Goal: Complete application form: Complete application form

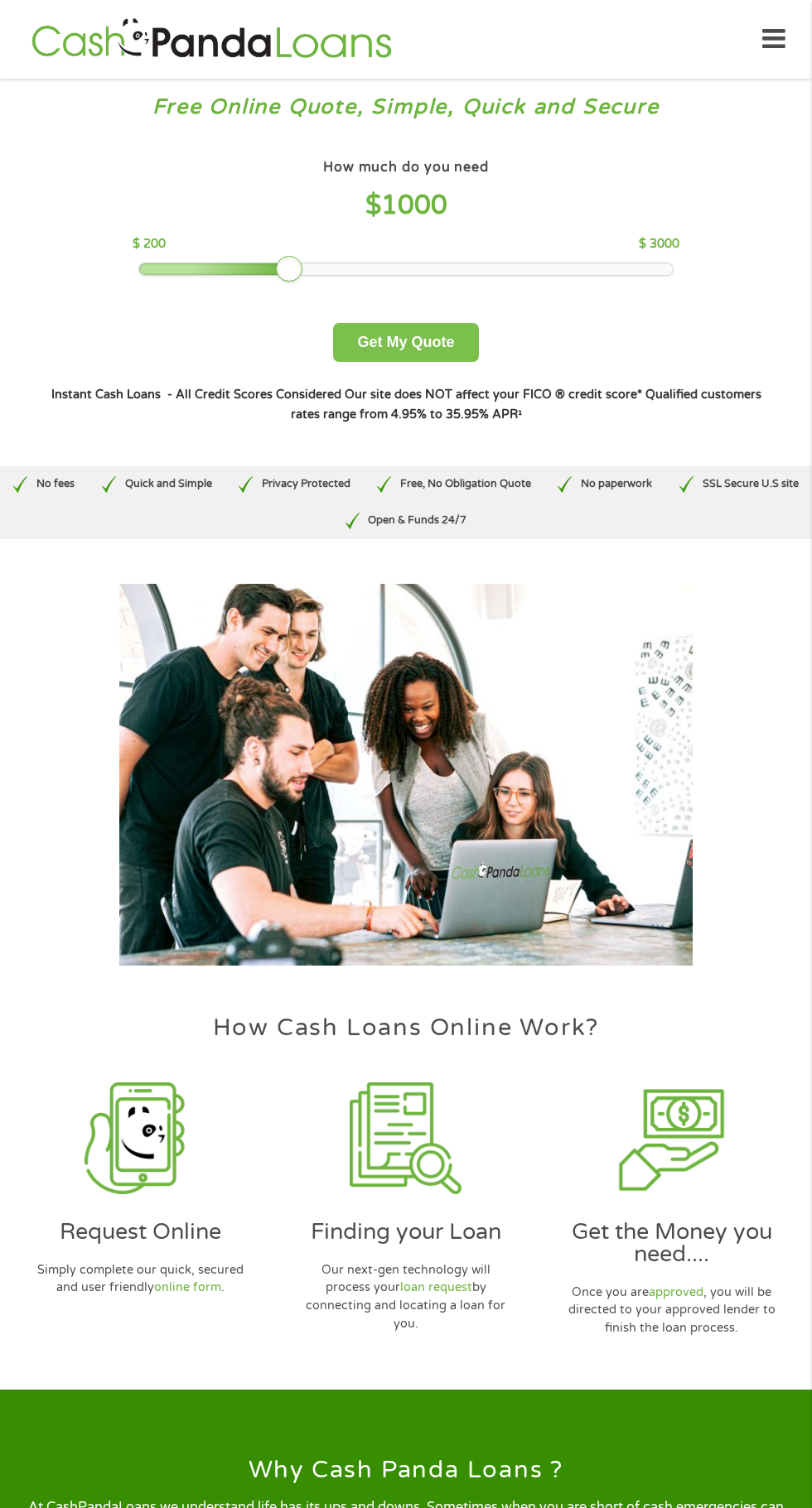
click at [440, 359] on button "Get My Quote" at bounding box center [405, 342] width 145 height 39
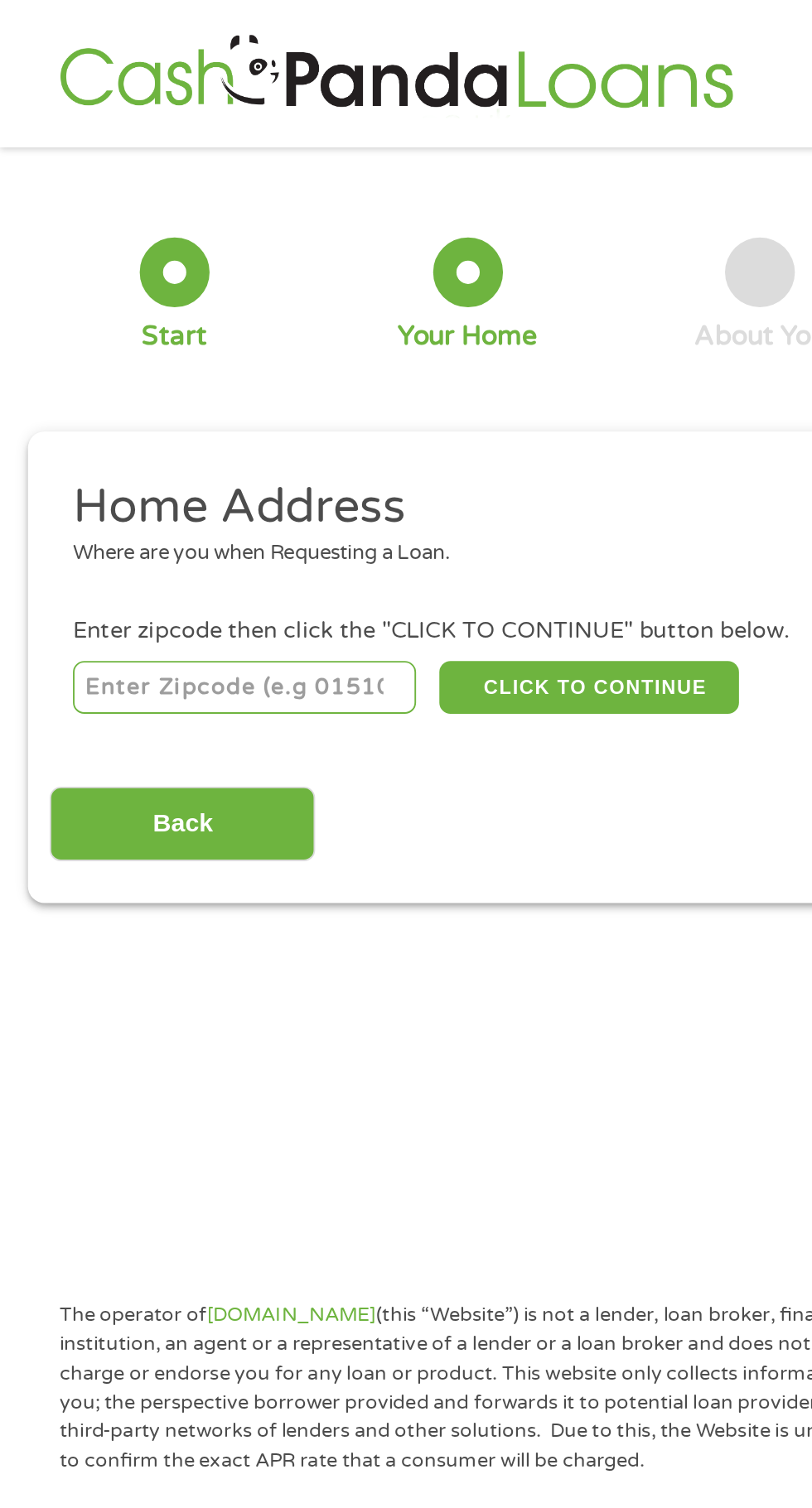
click at [176, 366] on input "number" at bounding box center [130, 367] width 184 height 28
type input "28433"
select select "North Carolina"
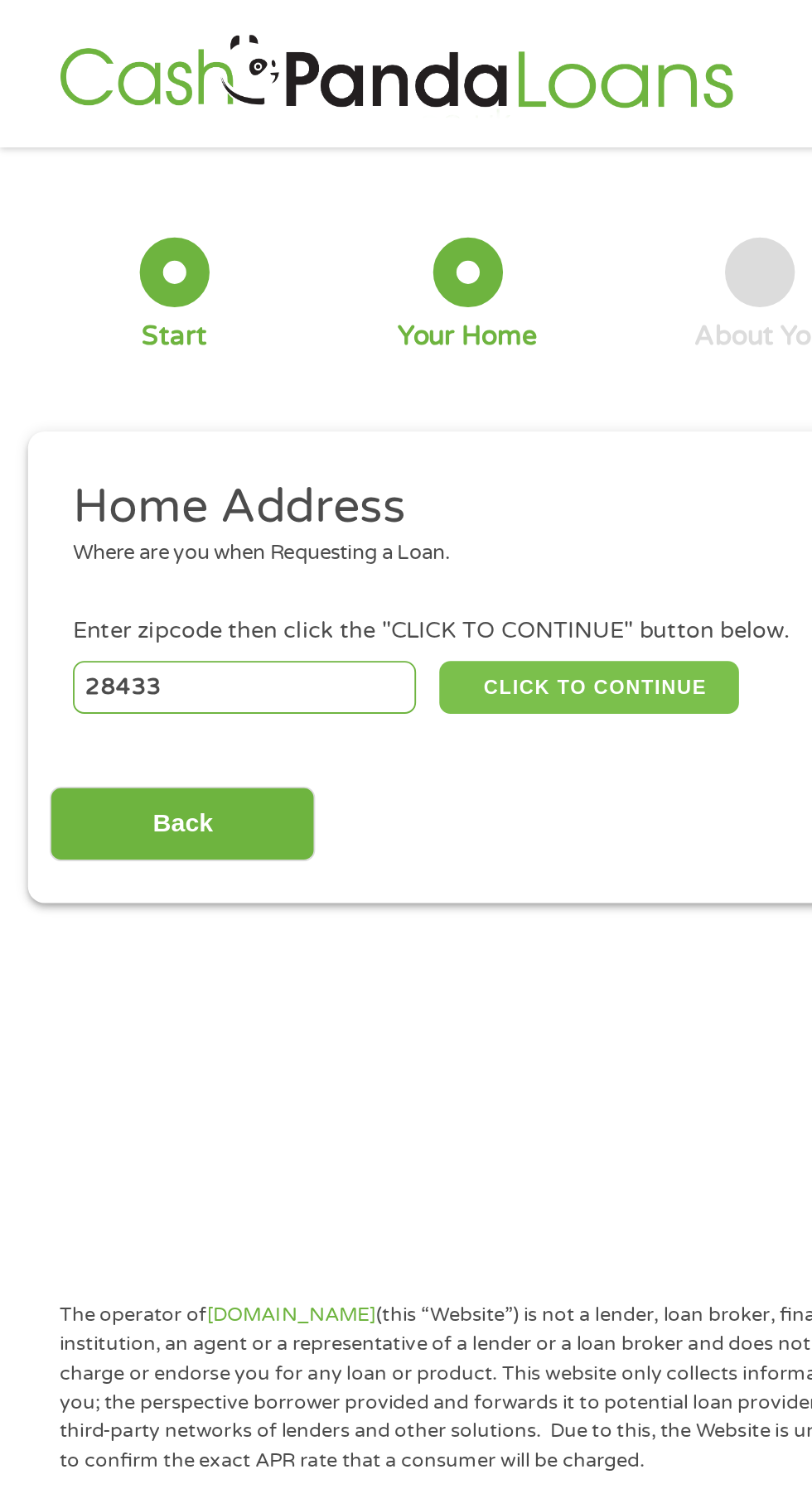
click at [341, 373] on button "CLICK TO CONTINUE" at bounding box center [314, 367] width 160 height 28
type input "28433"
type input "Clarkton"
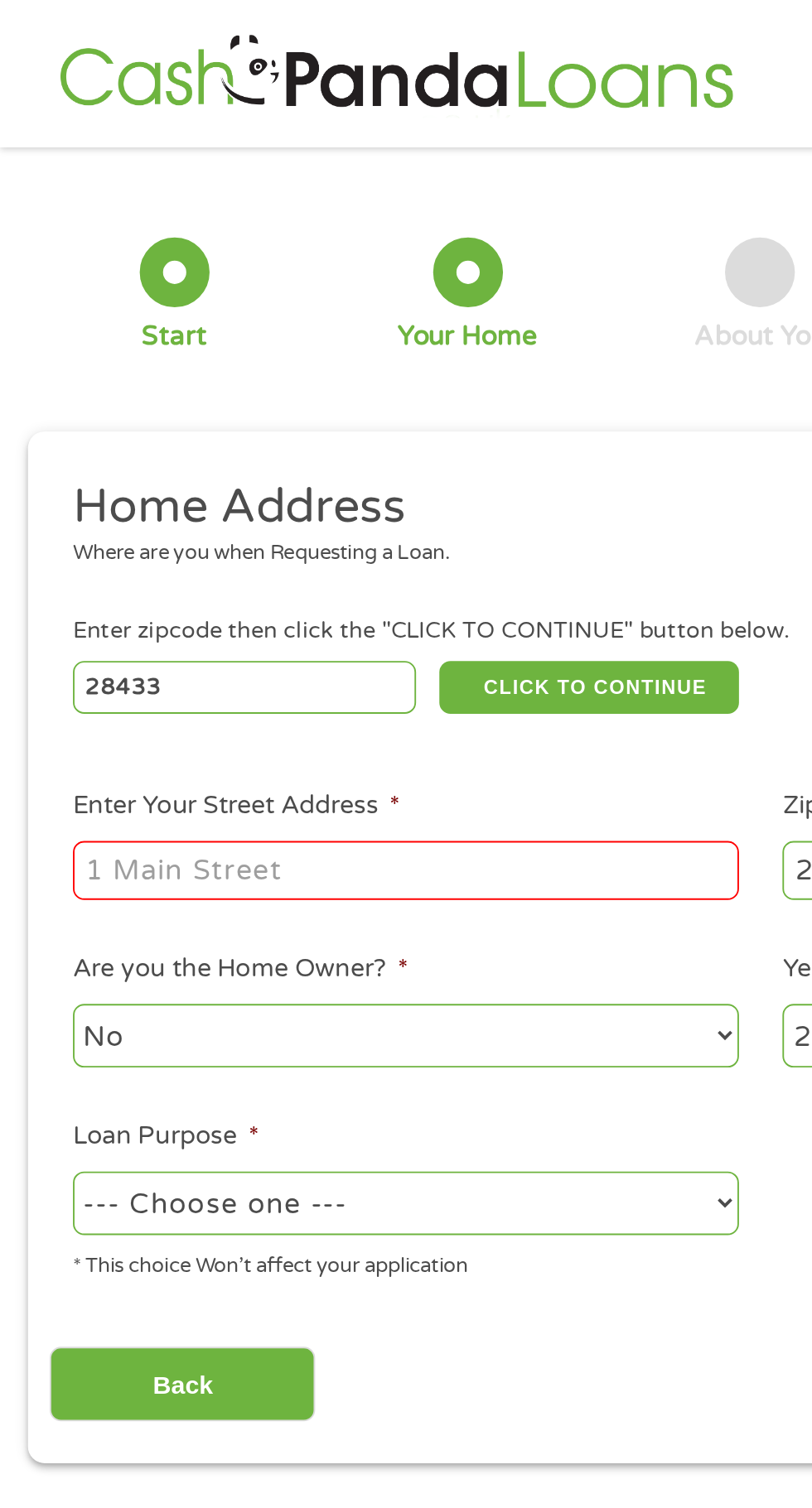
click at [248, 470] on input "Enter Your Street Address *" at bounding box center [216, 464] width 355 height 31
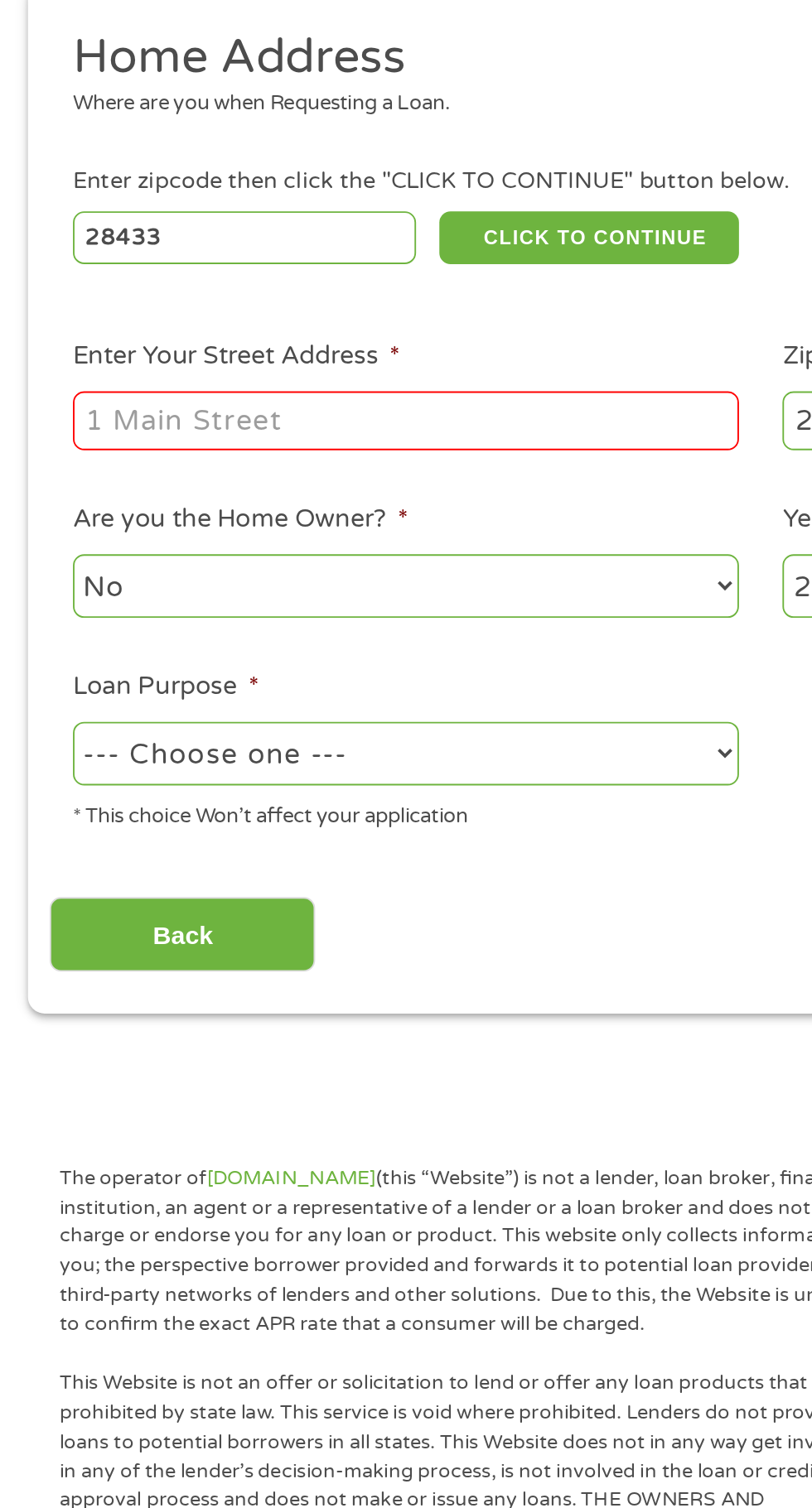
type input "245 East Green Street"
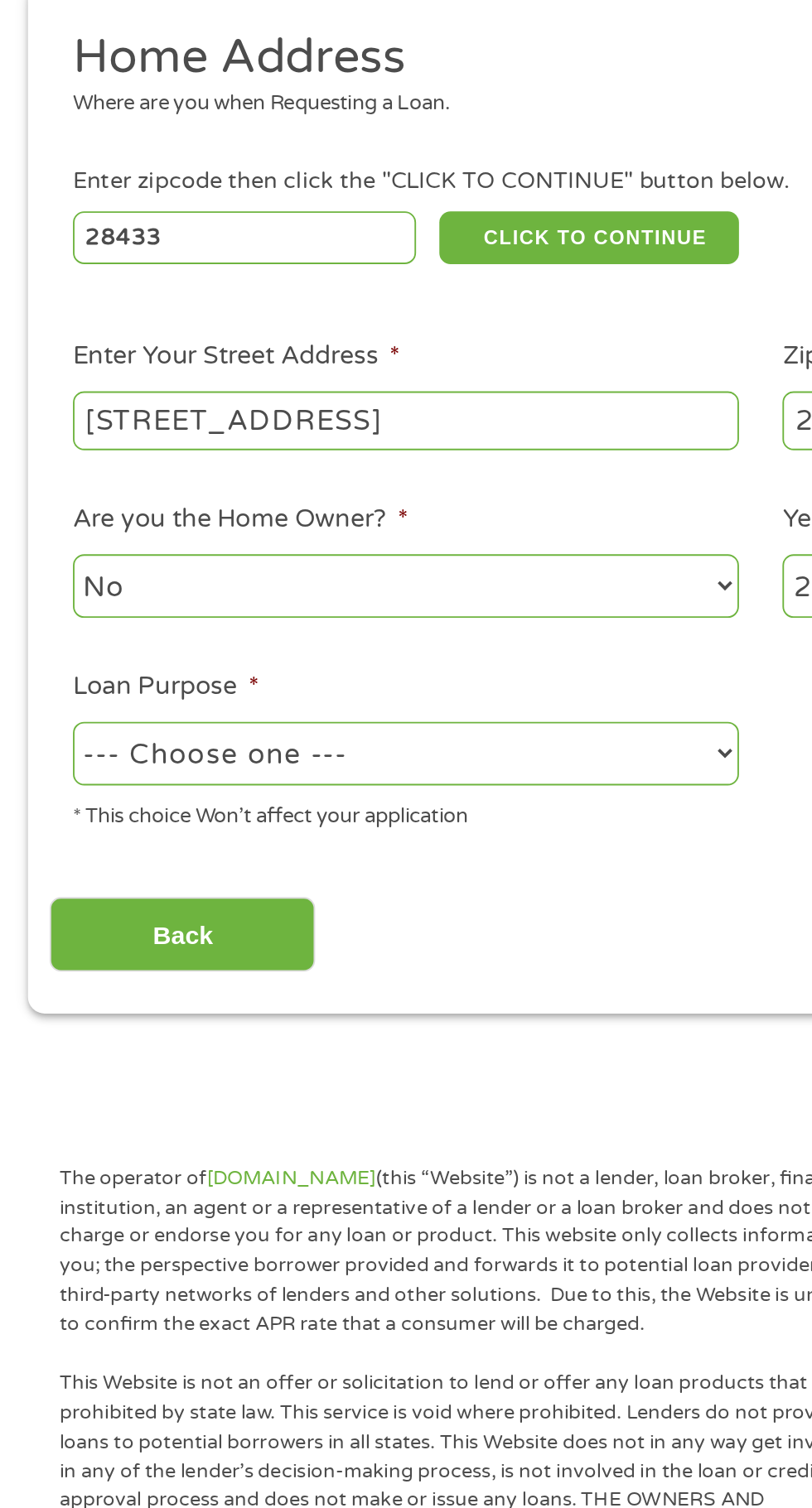
click at [277, 568] on select "No Yes" at bounding box center [216, 553] width 355 height 34
select select "yes"
click at [39, 538] on select "No Yes" at bounding box center [216, 553] width 355 height 34
click at [273, 648] on select "--- Choose one --- Pay Bills Debt Consolidation Home Improvement Major Purchase…" at bounding box center [216, 642] width 355 height 34
select select "majorpurchase"
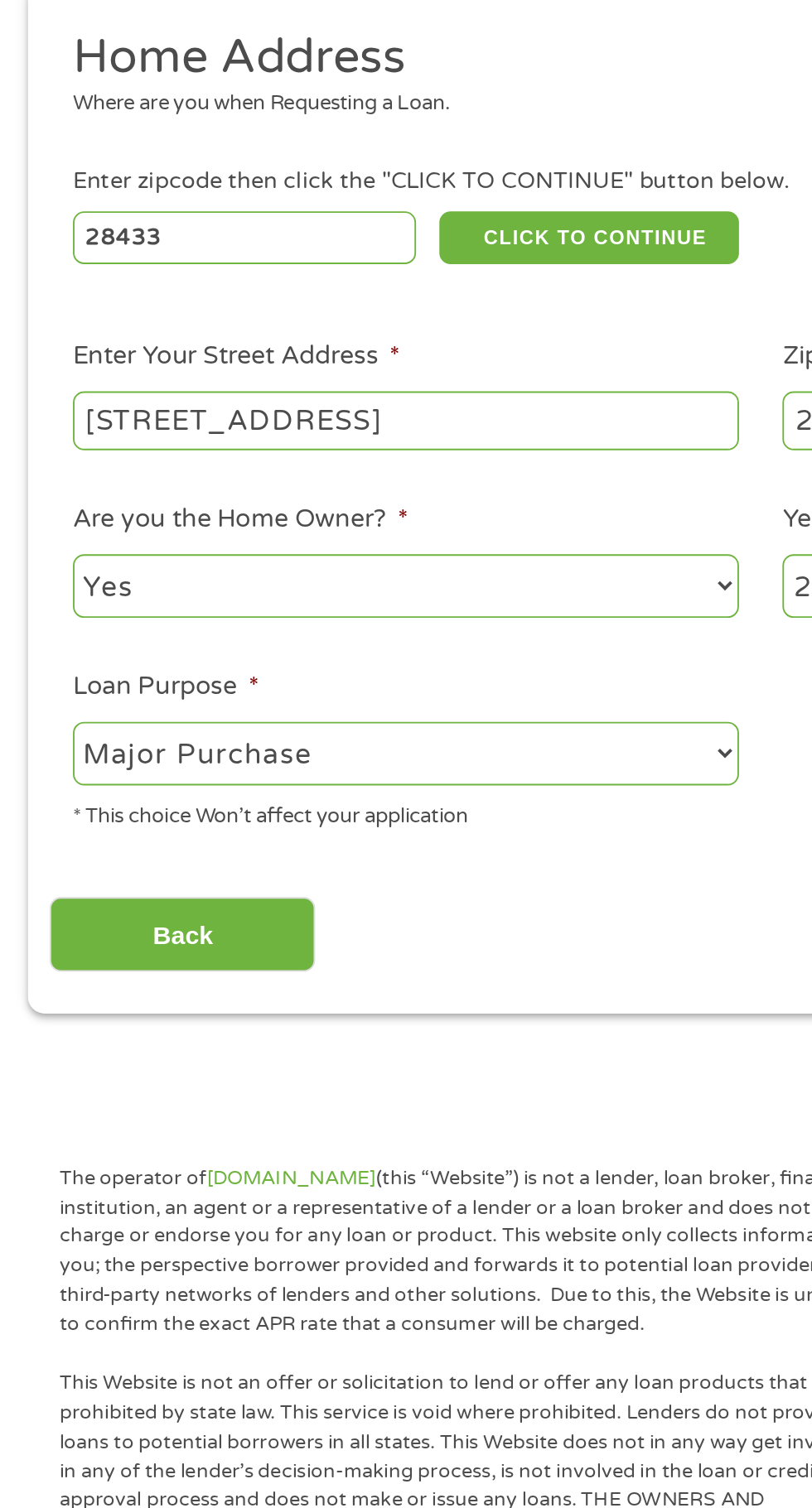
click at [39, 627] on select "--- Choose one --- Pay Bills Debt Consolidation Home Improvement Major Purchase…" at bounding box center [216, 642] width 355 height 34
click at [143, 749] on input "Back" at bounding box center [97, 738] width 142 height 41
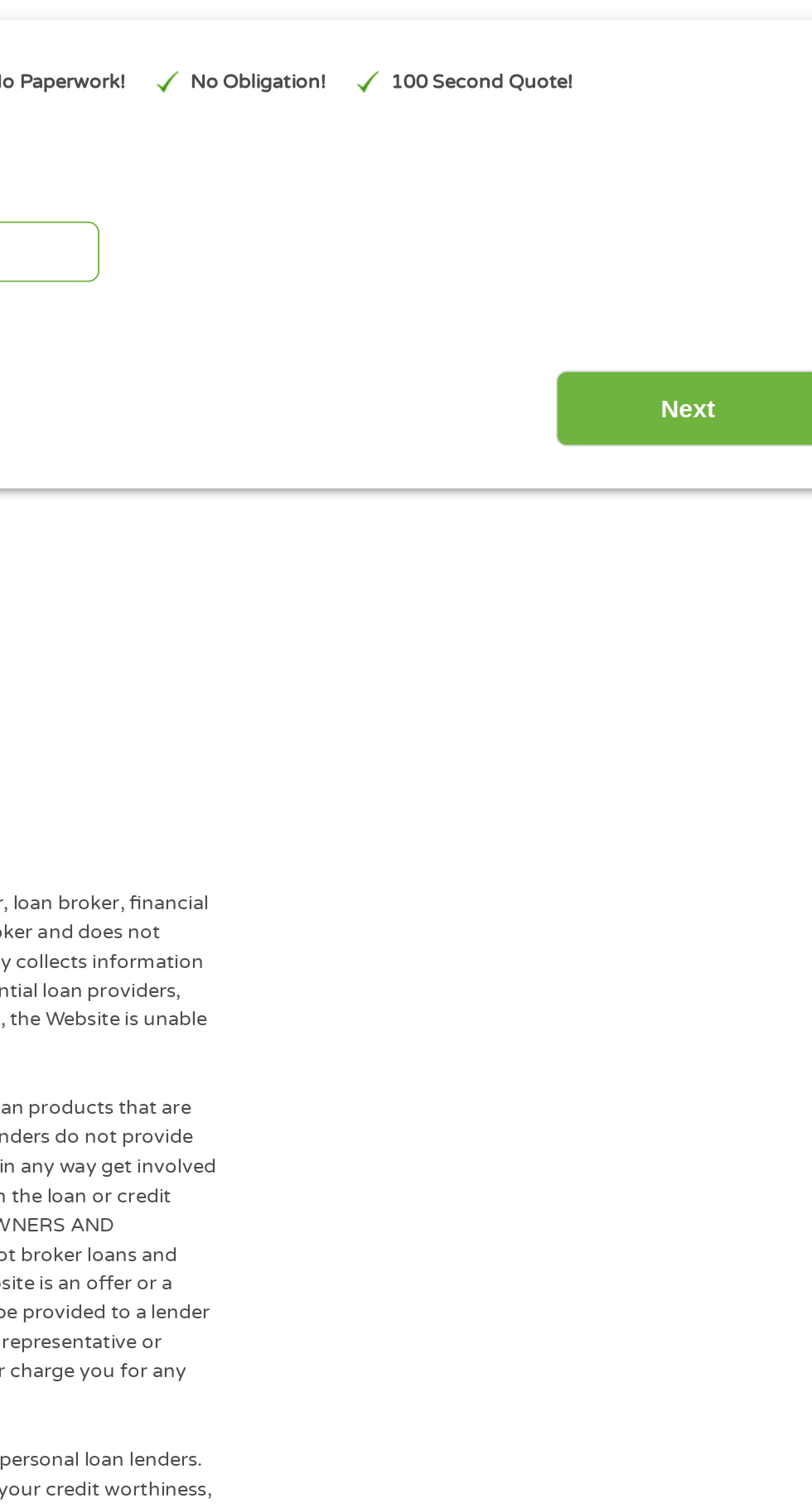
scroll to position [8, 0]
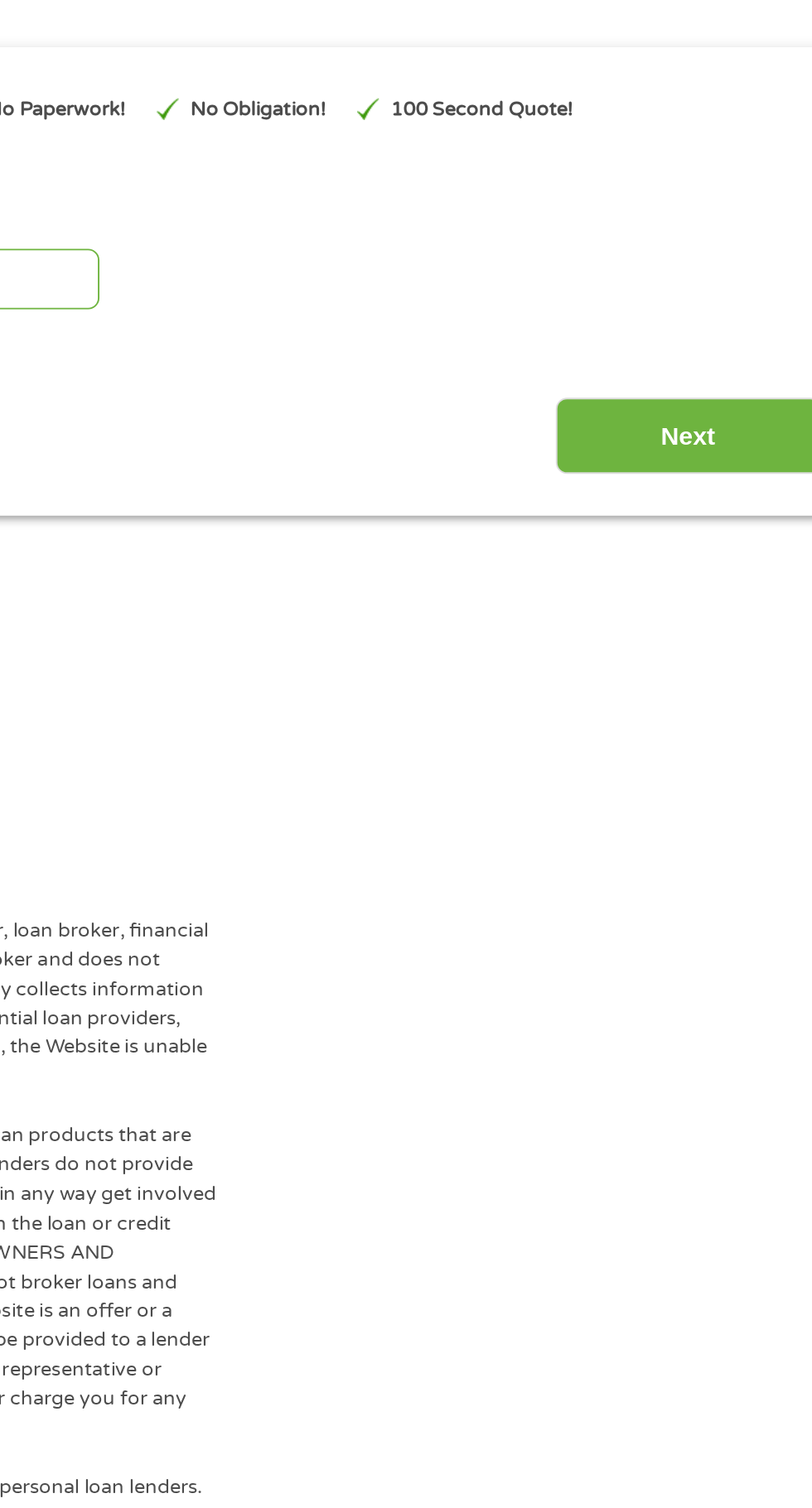
click at [725, 419] on input "Next" at bounding box center [715, 430] width 142 height 41
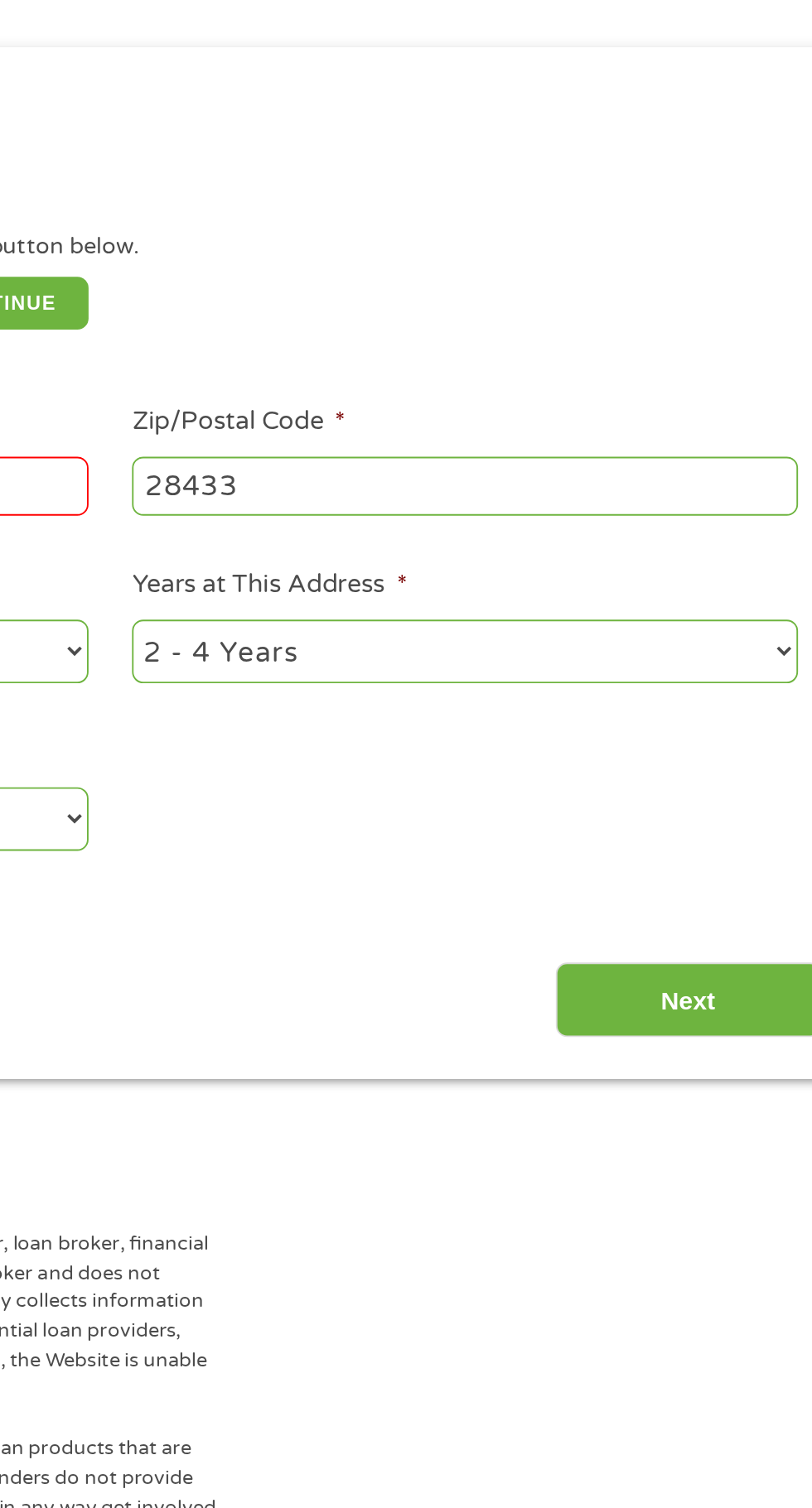
scroll to position [7, 7]
click at [723, 731] on input "Next" at bounding box center [715, 732] width 142 height 41
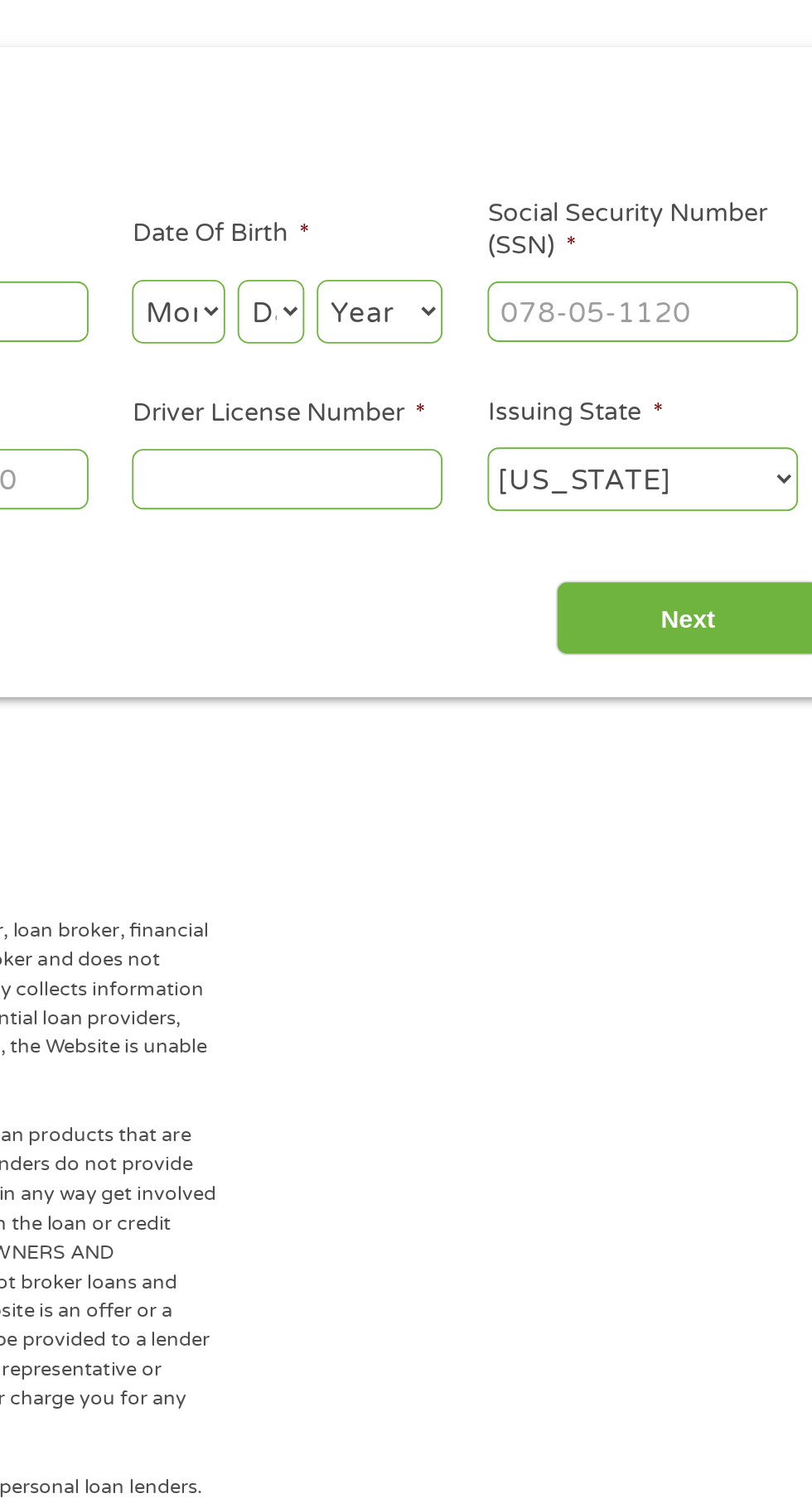
click at [712, 358] on input "Social Security Number (SSN) *" at bounding box center [689, 363] width 165 height 31
type input "228-59-0945"
click at [538, 459] on input "Driver License Number *" at bounding box center [500, 453] width 165 height 31
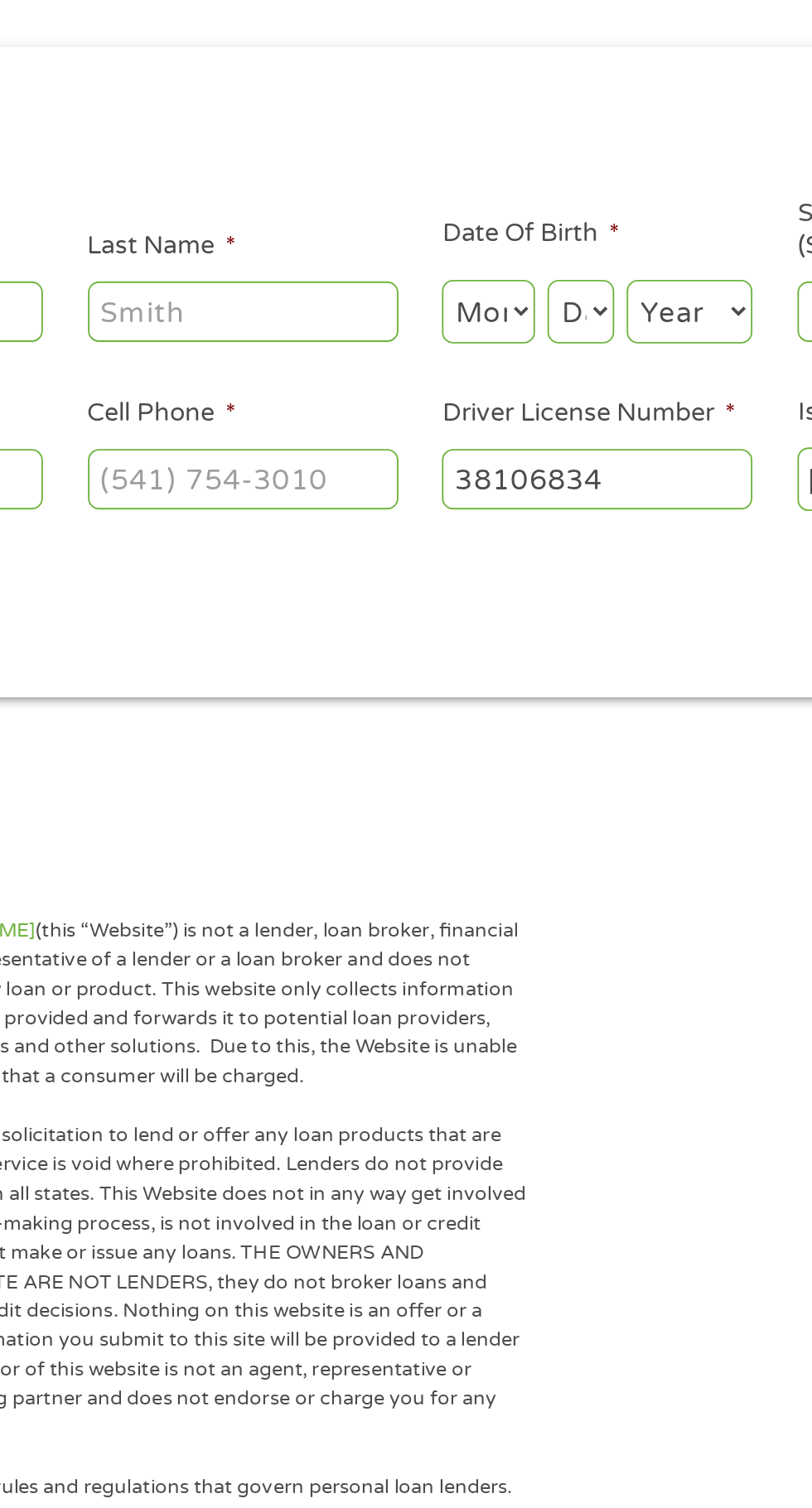
type input "38106834"
click at [444, 357] on select "Month 1 2 3 4 5 6 7 8 9 10 11 12" at bounding box center [442, 364] width 50 height 34
select select "4"
click at [418, 347] on select "Month 1 2 3 4 5 6 7 8 9 10 11 12" at bounding box center [442, 364] width 50 height 34
click at [496, 357] on select "Day 1 2 3 4 5 6 7 8 9 10 11 12 13 14 15 16 17 18 19 20 21 22 23 24 25 26 27 28 …" at bounding box center [492, 364] width 36 height 34
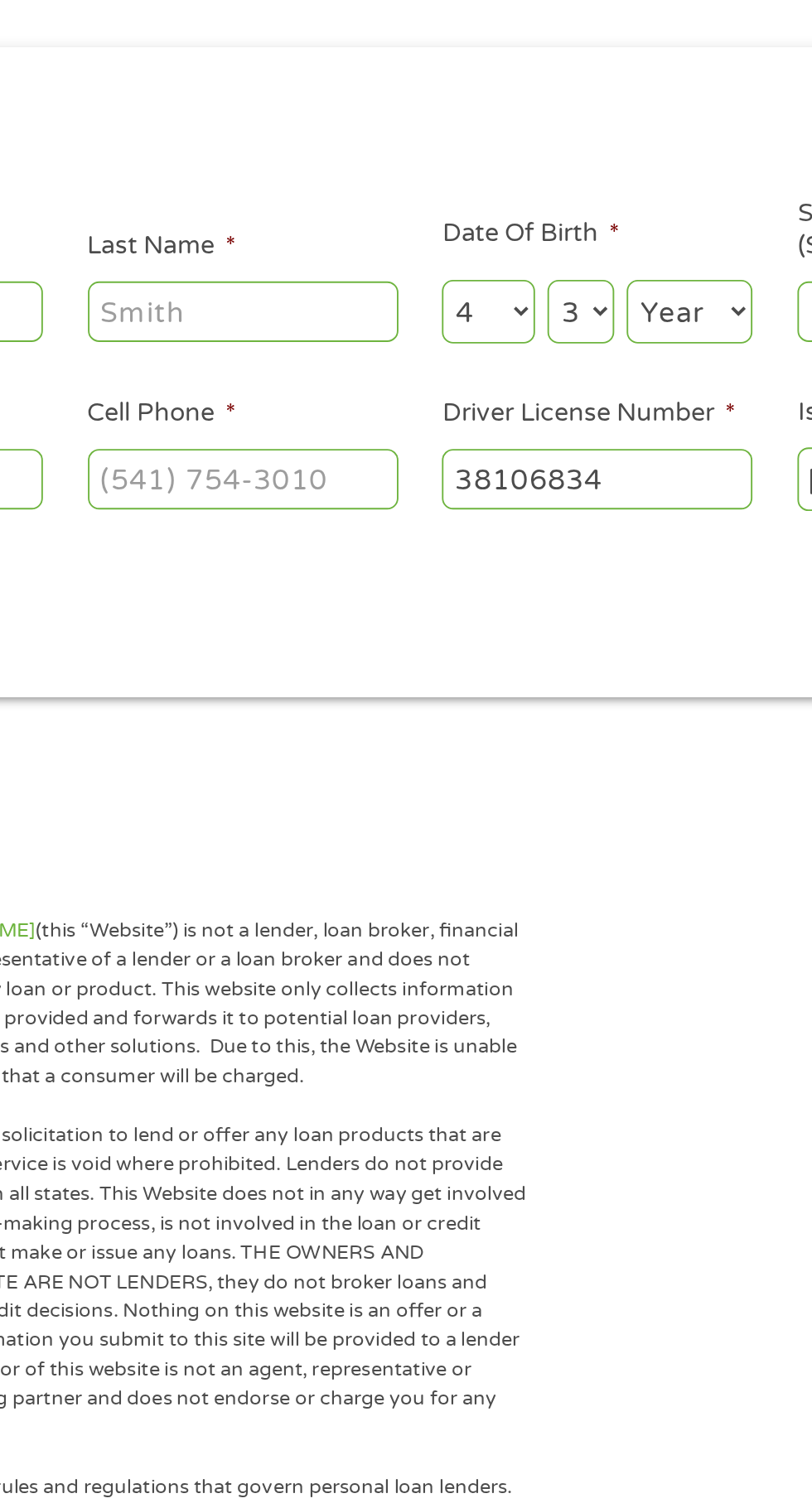
click at [474, 347] on select "Day 1 2 3 4 5 6 7 8 9 10 11 12 13 14 15 16 17 18 19 20 21 22 23 24 25 26 27 28 …" at bounding box center [492, 364] width 36 height 34
click at [502, 365] on select "Day 1 2 3 4 5 6 7 8 9 10 11 12 13 14 15 16 17 18 19 20 21 22 23 24 25 26 27 28 …" at bounding box center [492, 364] width 36 height 34
click at [474, 347] on select "Day 1 2 3 4 5 6 7 8 9 10 11 12 13 14 15 16 17 18 19 20 21 22 23 24 25 26 27 28 …" at bounding box center [492, 364] width 36 height 34
click at [509, 365] on select "Day 1 2 3 4 5 6 7 8 9 10 11 12 13 14 15 16 17 18 19 20 21 22 23 24 25 26 27 28 …" at bounding box center [492, 364] width 36 height 34
select select "2"
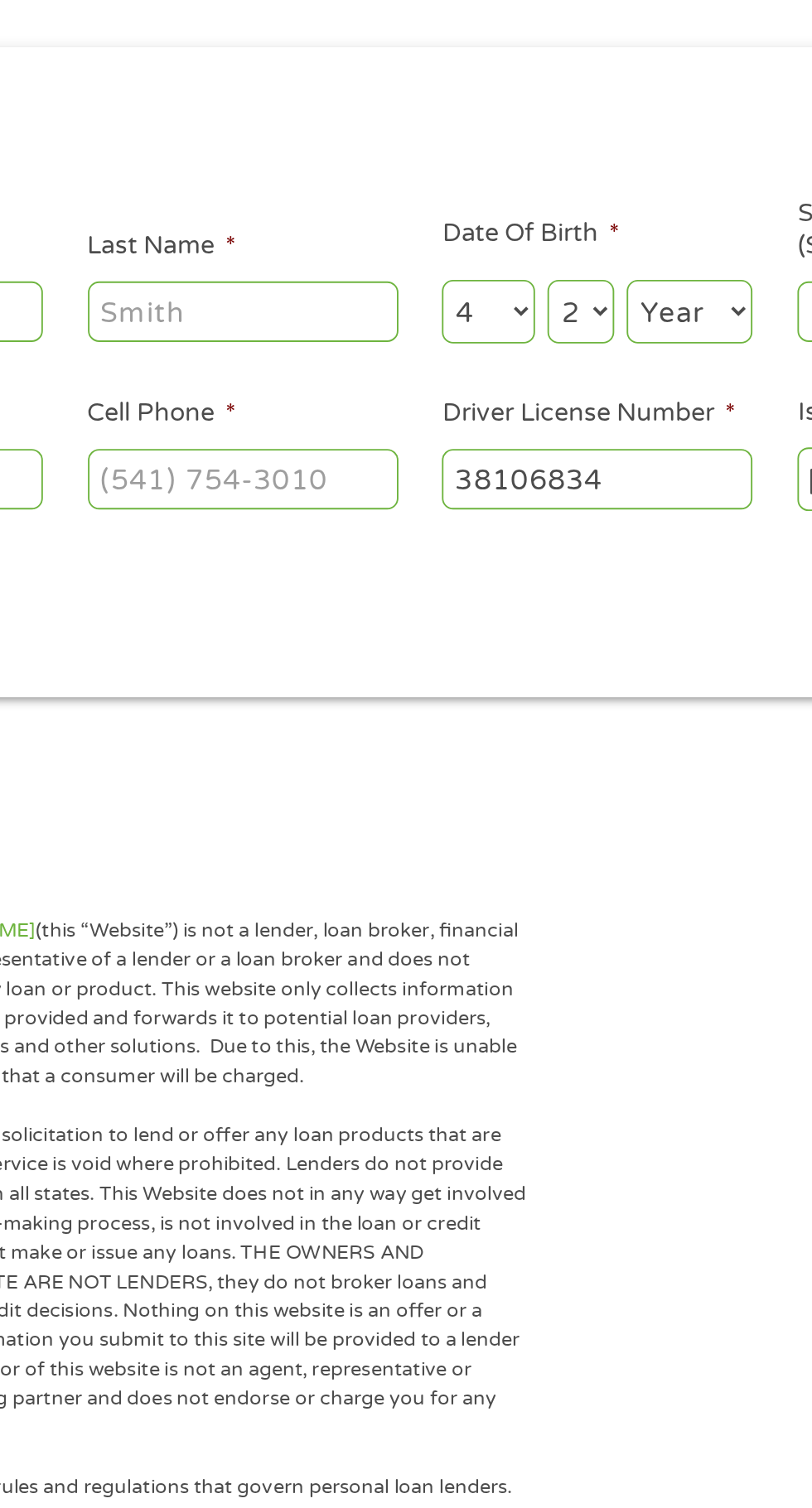
click at [474, 347] on select "Day 1 2 3 4 5 6 7 8 9 10 11 12 13 14 15 16 17 18 19 20 21 22 23 24 25 26 27 28 …" at bounding box center [492, 364] width 36 height 34
click at [559, 363] on select "Year 2007 2006 2005 2004 2003 2002 2001 2000 1999 1998 1997 1996 1995 1994 1993…" at bounding box center [549, 364] width 67 height 34
select select "1989"
click at [516, 347] on select "Year 2007 2006 2005 2004 2003 2002 2001 2000 1999 1998 1997 1996 1995 1994 1993…" at bounding box center [549, 364] width 67 height 34
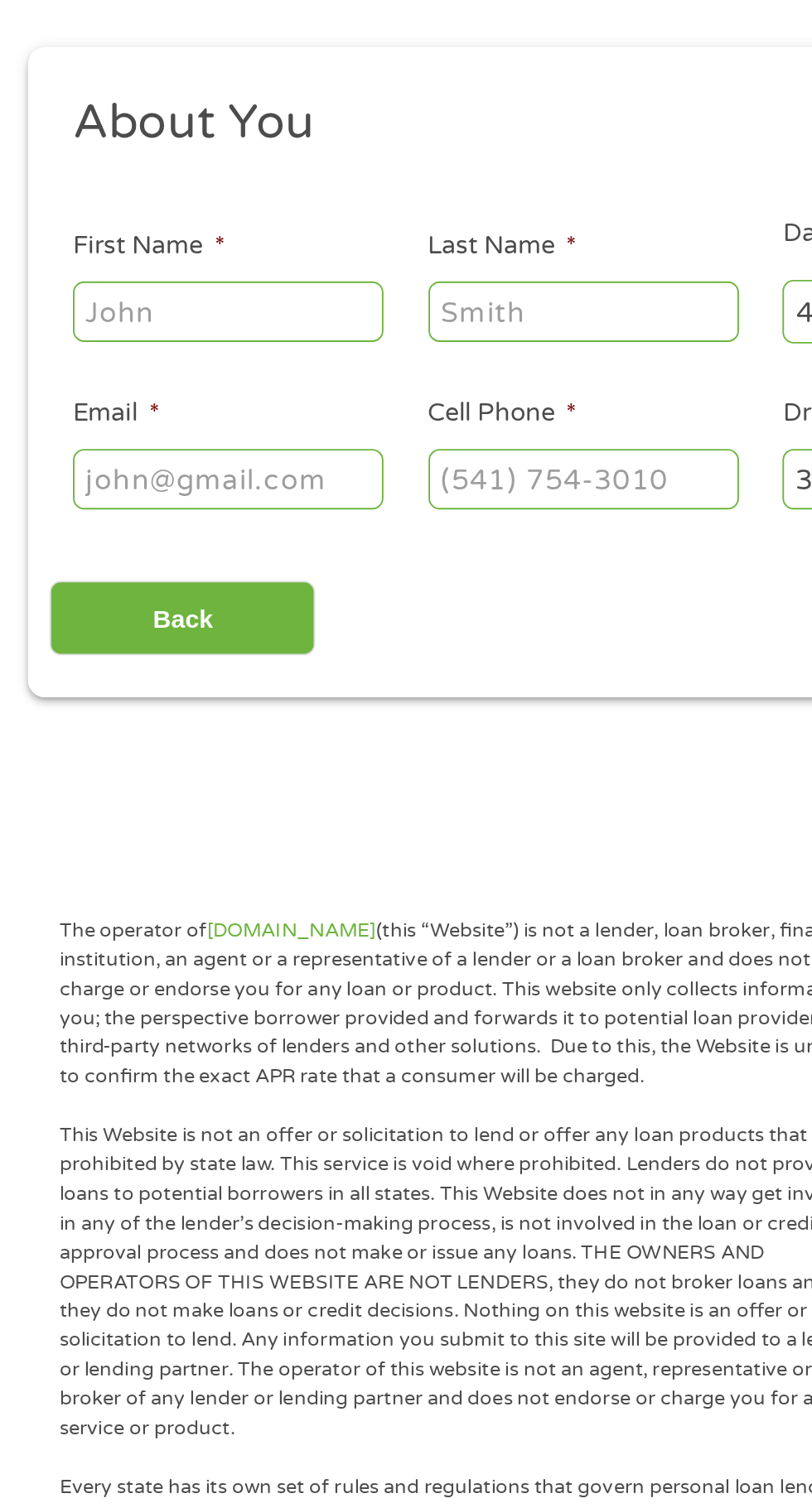
click at [337, 459] on input "Cell Phone *" at bounding box center [311, 453] width 165 height 31
type input "(910) 234-9278"
type input "Oliver"
type input "Castrejon"
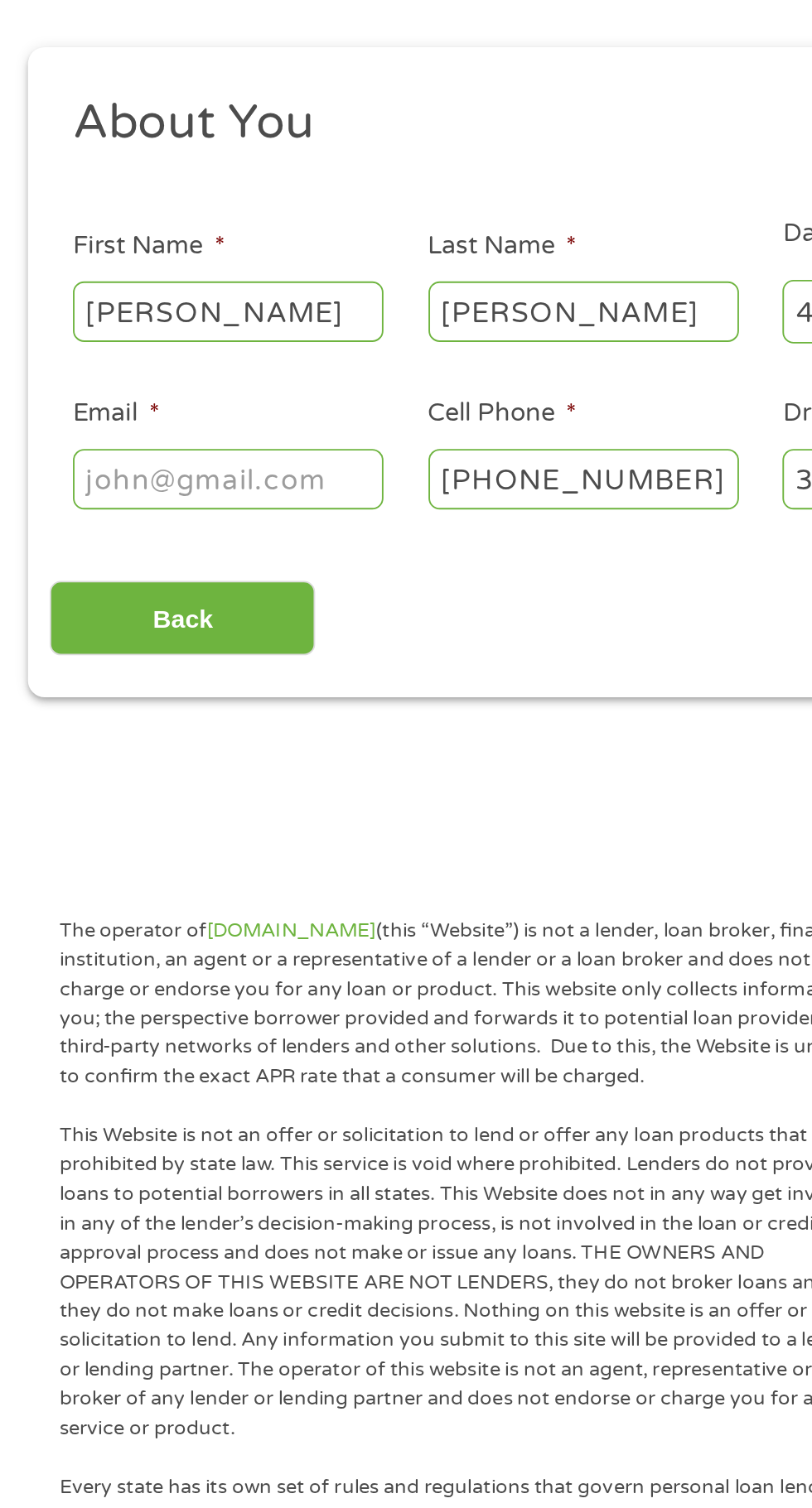
type input "klcastrejon@gmail.com"
click at [163, 356] on input "Oliver" at bounding box center [121, 363] width 165 height 31
type input "Kristy"
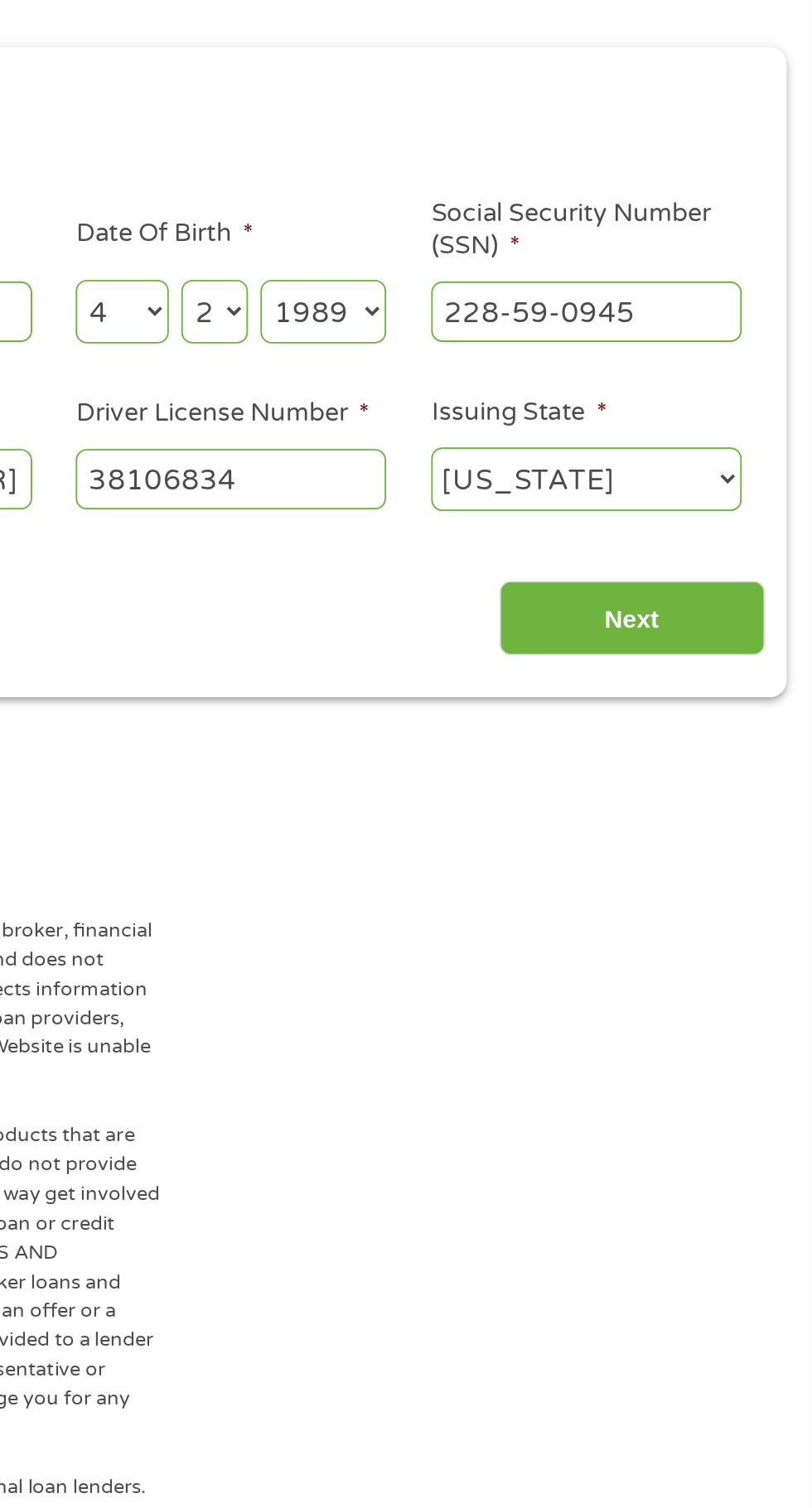
click at [747, 540] on input "Next" at bounding box center [715, 528] width 142 height 41
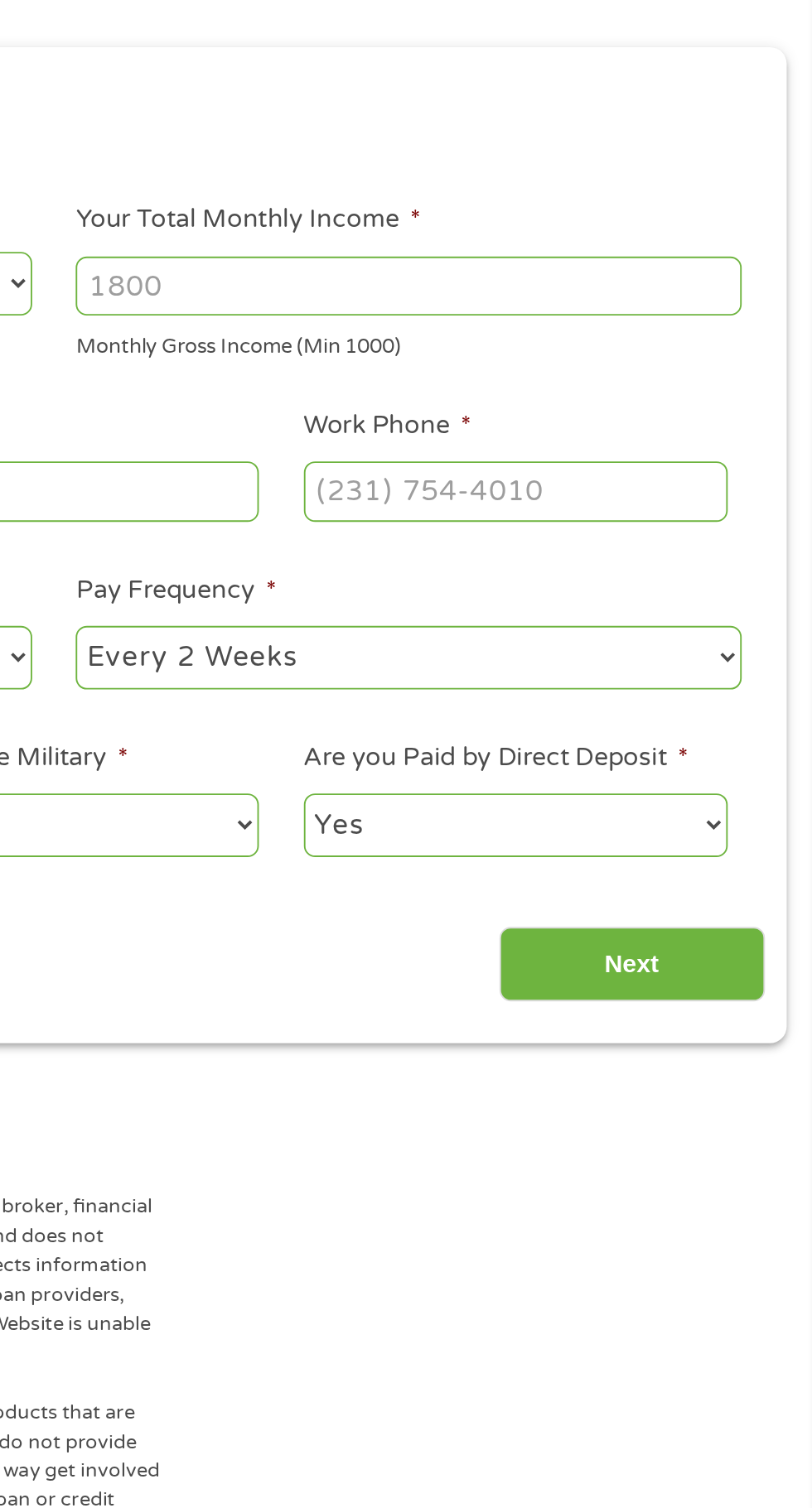
click at [658, 346] on input "Your Total Monthly Income *" at bounding box center [596, 350] width 355 height 31
type input "5500"
click at [673, 462] on input "Work Phone *" at bounding box center [651, 459] width 226 height 31
type input "(910) 642-4123"
click at [676, 548] on select "--- Choose one --- Every 2 Weeks Every Week Monthly Semi-Monthly" at bounding box center [596, 548] width 355 height 34
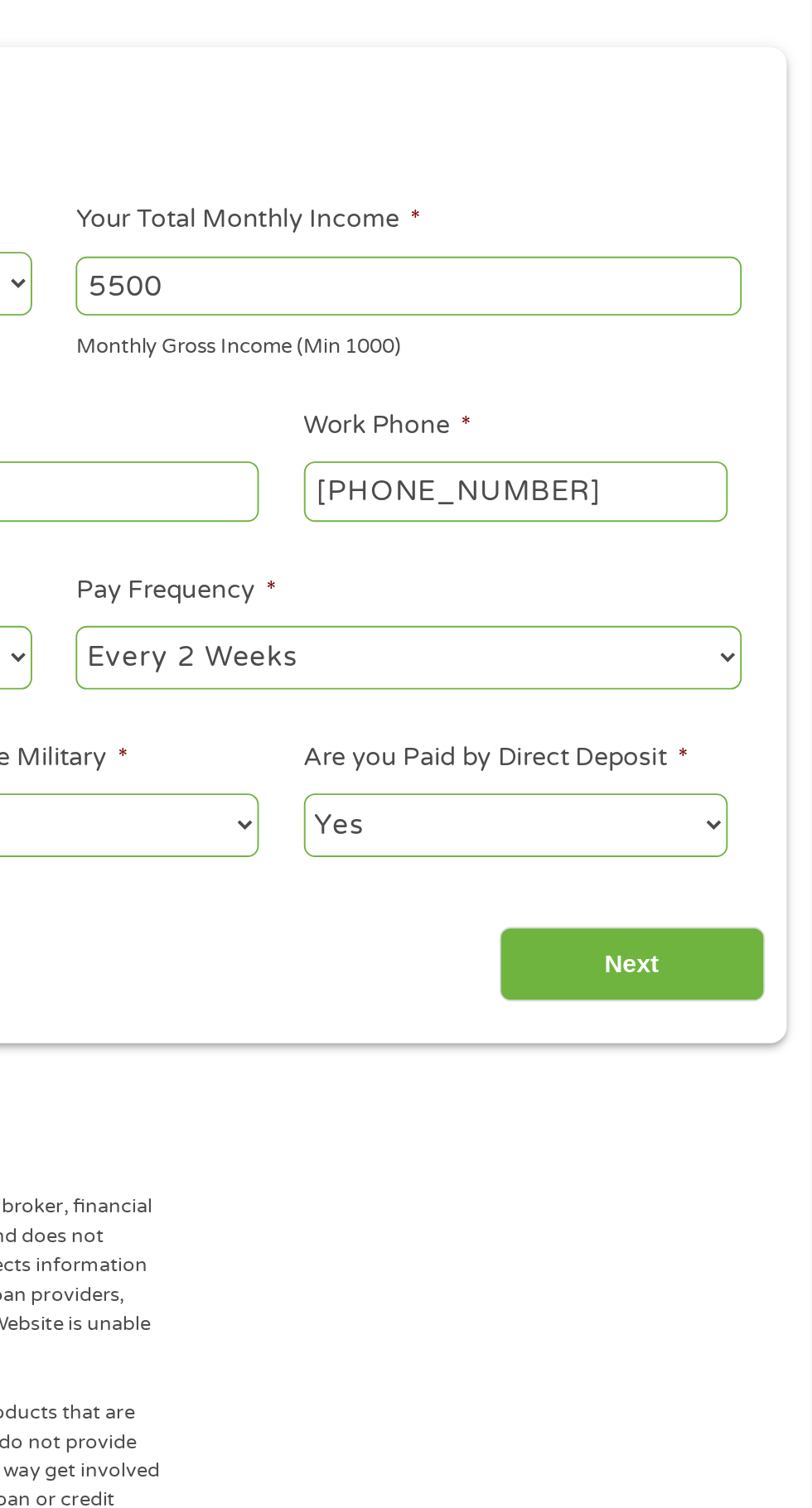
click at [418, 531] on select "--- Choose one --- Every 2 Weeks Every Week Monthly Semi-Monthly" at bounding box center [596, 548] width 355 height 34
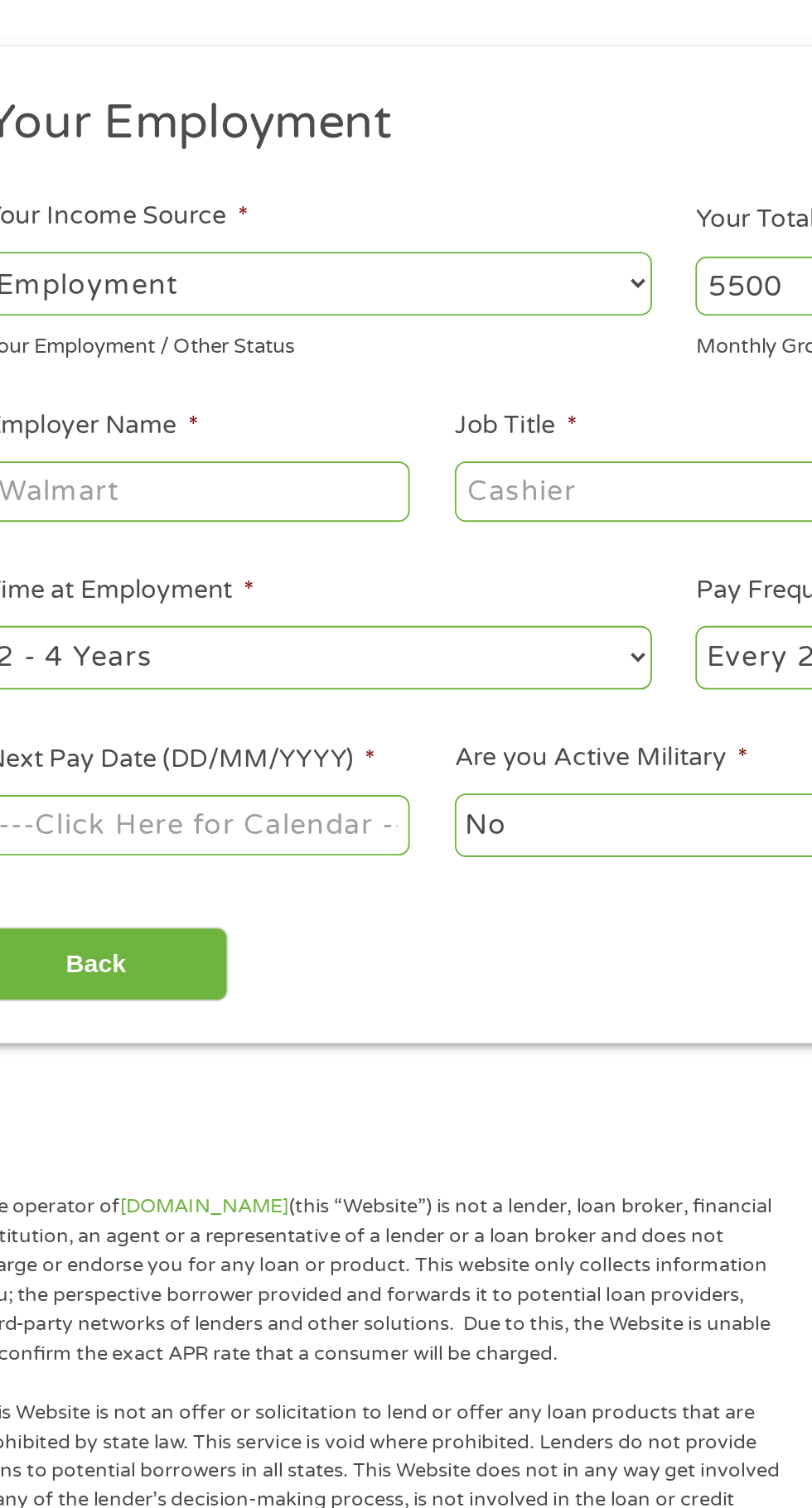
click at [220, 649] on body "Home Get Loan Offer How it works FAQs Blog Cash Loans Quick Loans Online Loans …" at bounding box center [406, 1255] width 812 height 2525
click at [213, 643] on input "Next Pay Date (DD/MM/YYYY) *" at bounding box center [151, 637] width 226 height 31
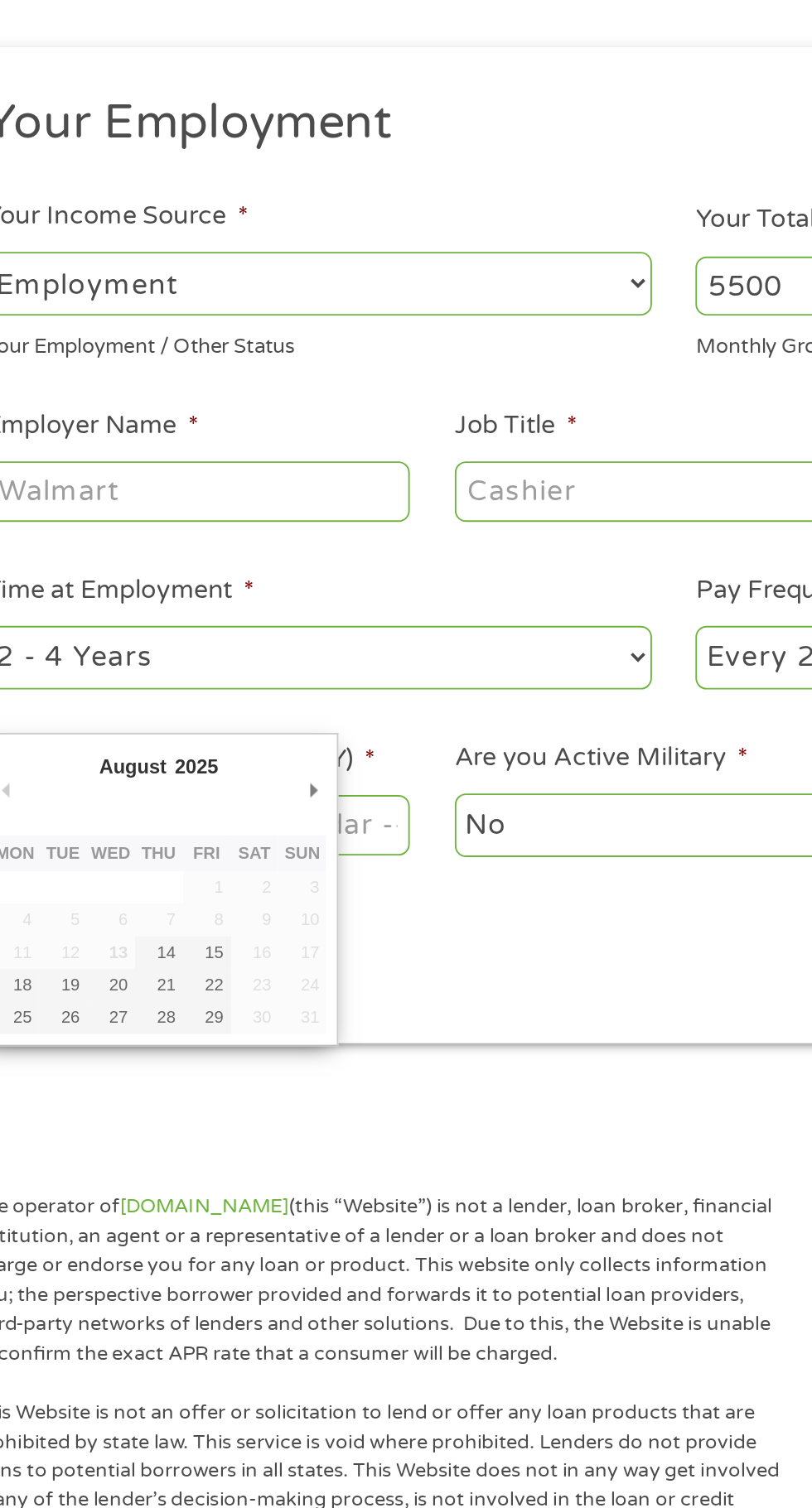
type input "15/08/2025"
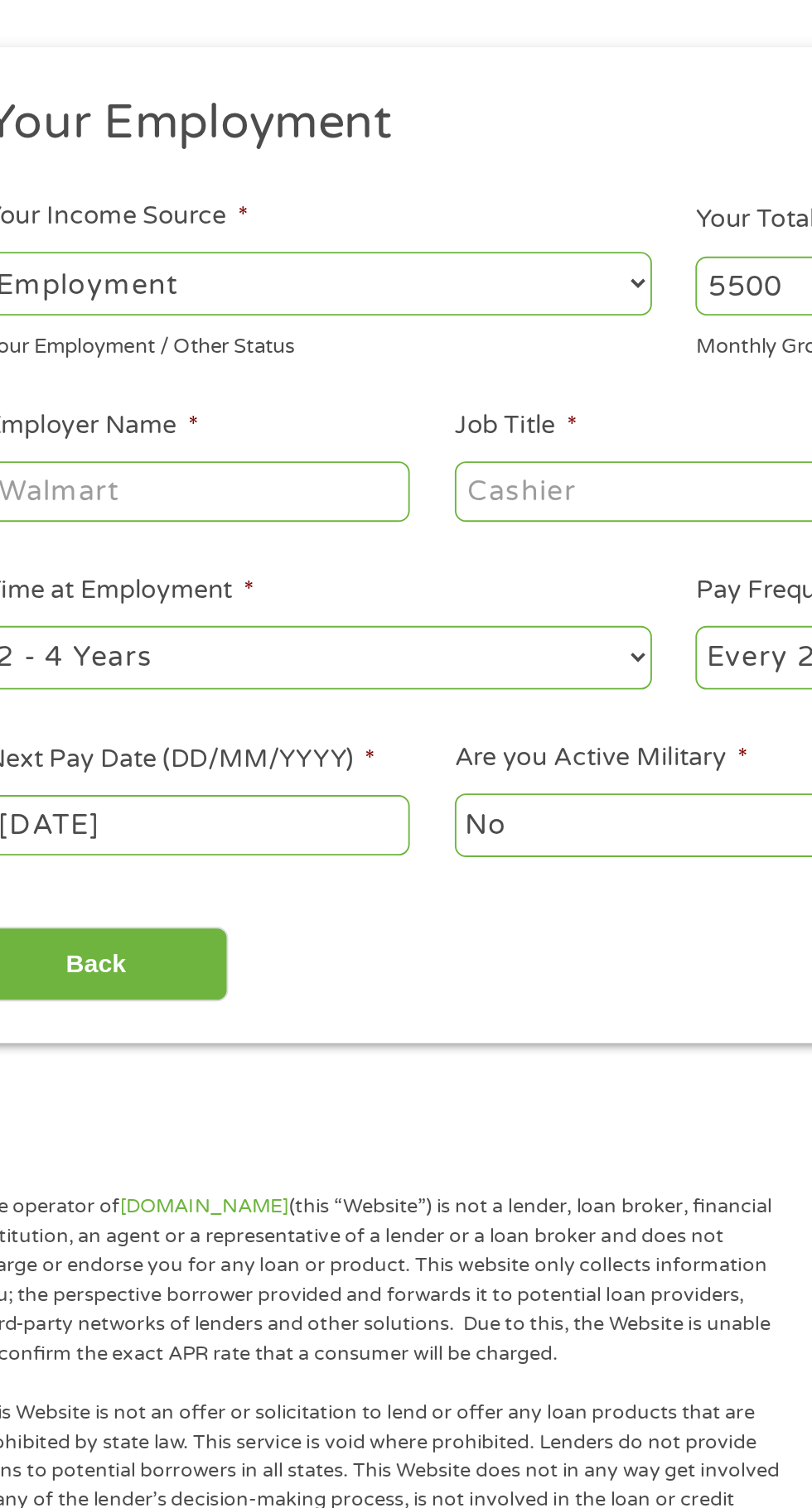
click at [244, 538] on select "--- Choose one --- 1 Year or less 1 - 2 Years 2 - 4 Years Over 4 Years" at bounding box center [216, 548] width 355 height 34
select select "60months"
click at [39, 531] on select "--- Choose one --- 1 Year or less 1 - 2 Years 2 - 4 Years Over 4 Years" at bounding box center [216, 548] width 355 height 34
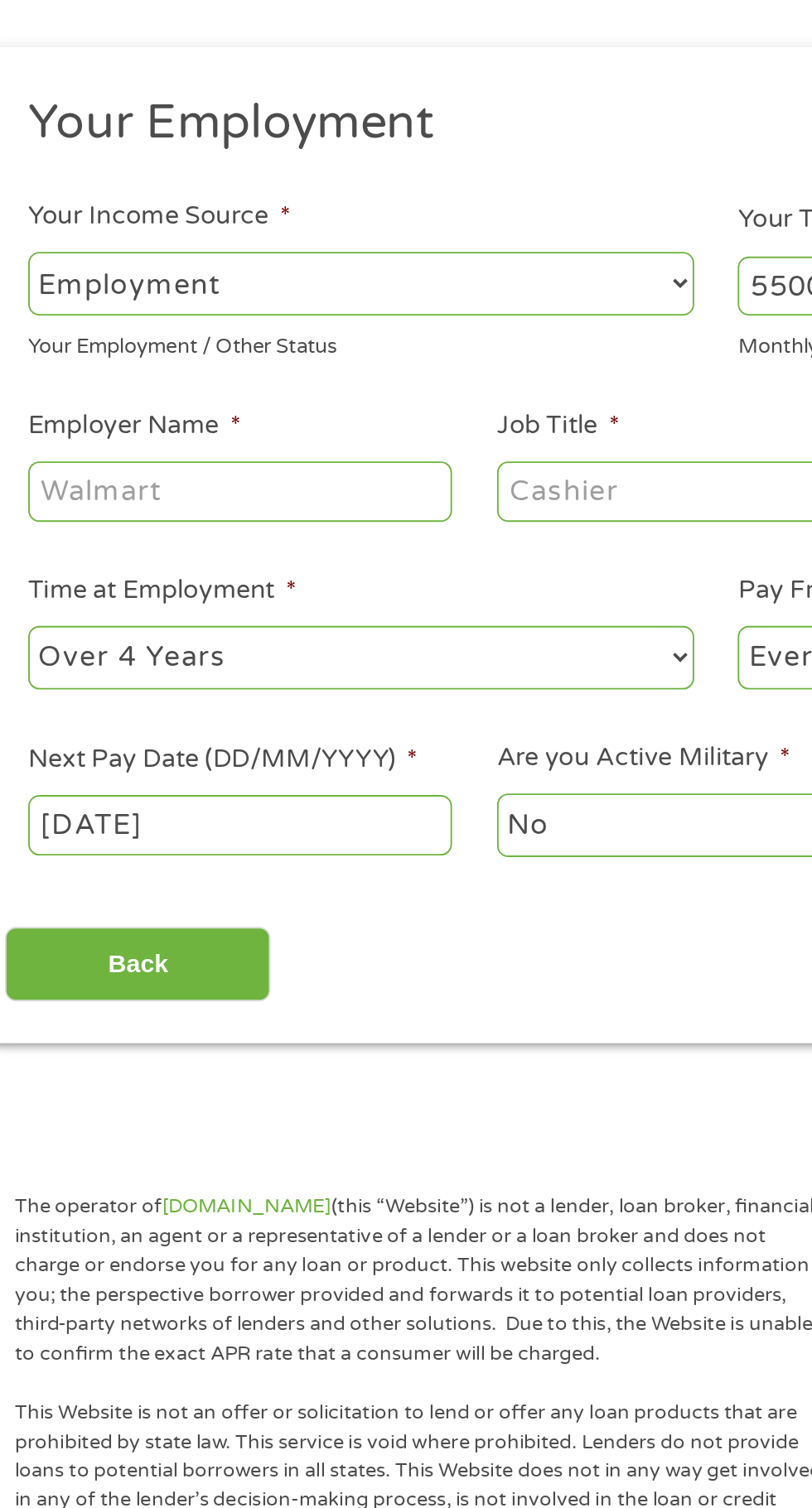
click at [229, 452] on input "Employer Name *" at bounding box center [151, 459] width 226 height 31
type input "Blacks tire service"
click at [380, 452] on input "Job Title *" at bounding box center [402, 459] width 226 height 31
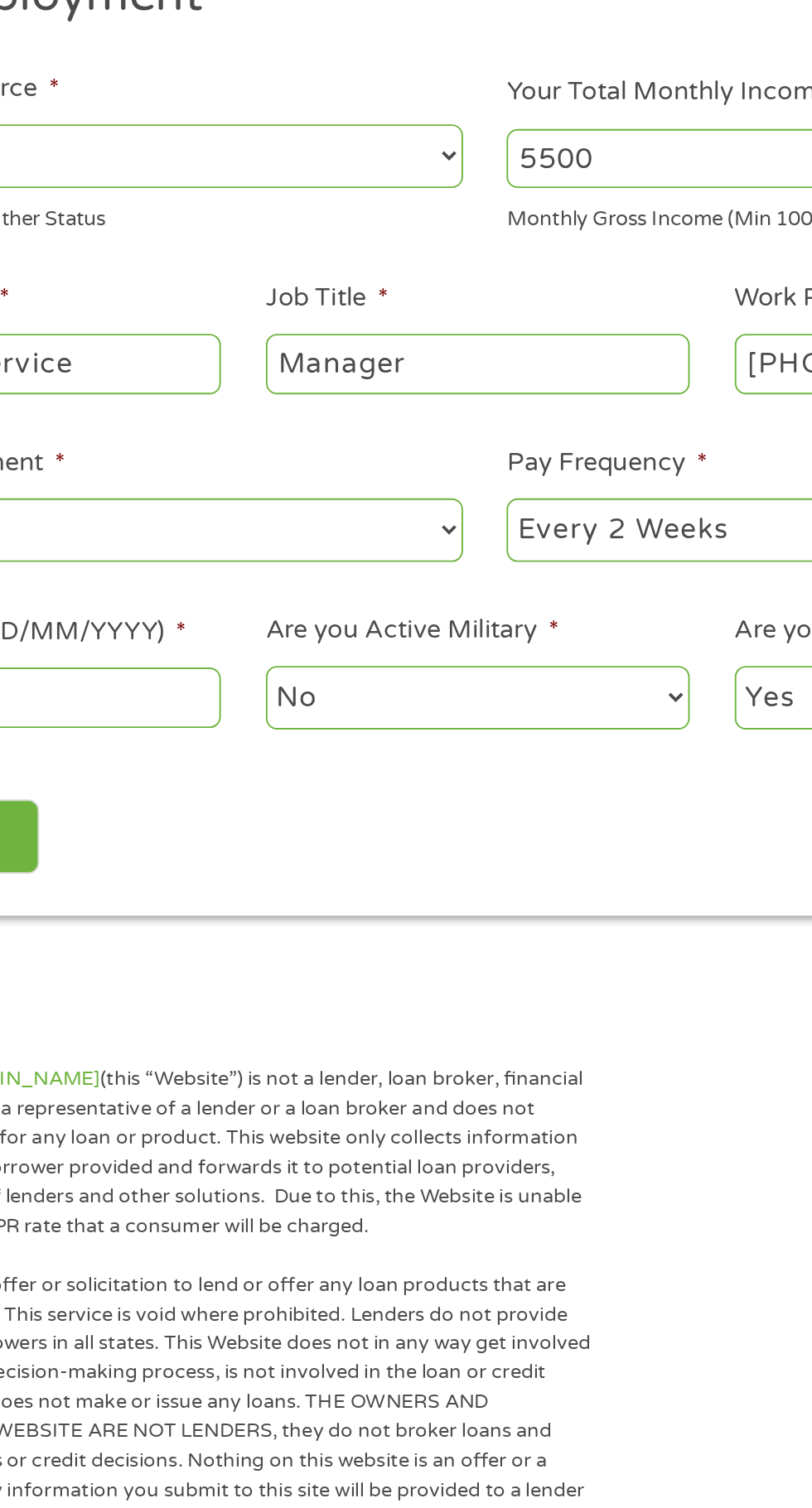
scroll to position [8, 0]
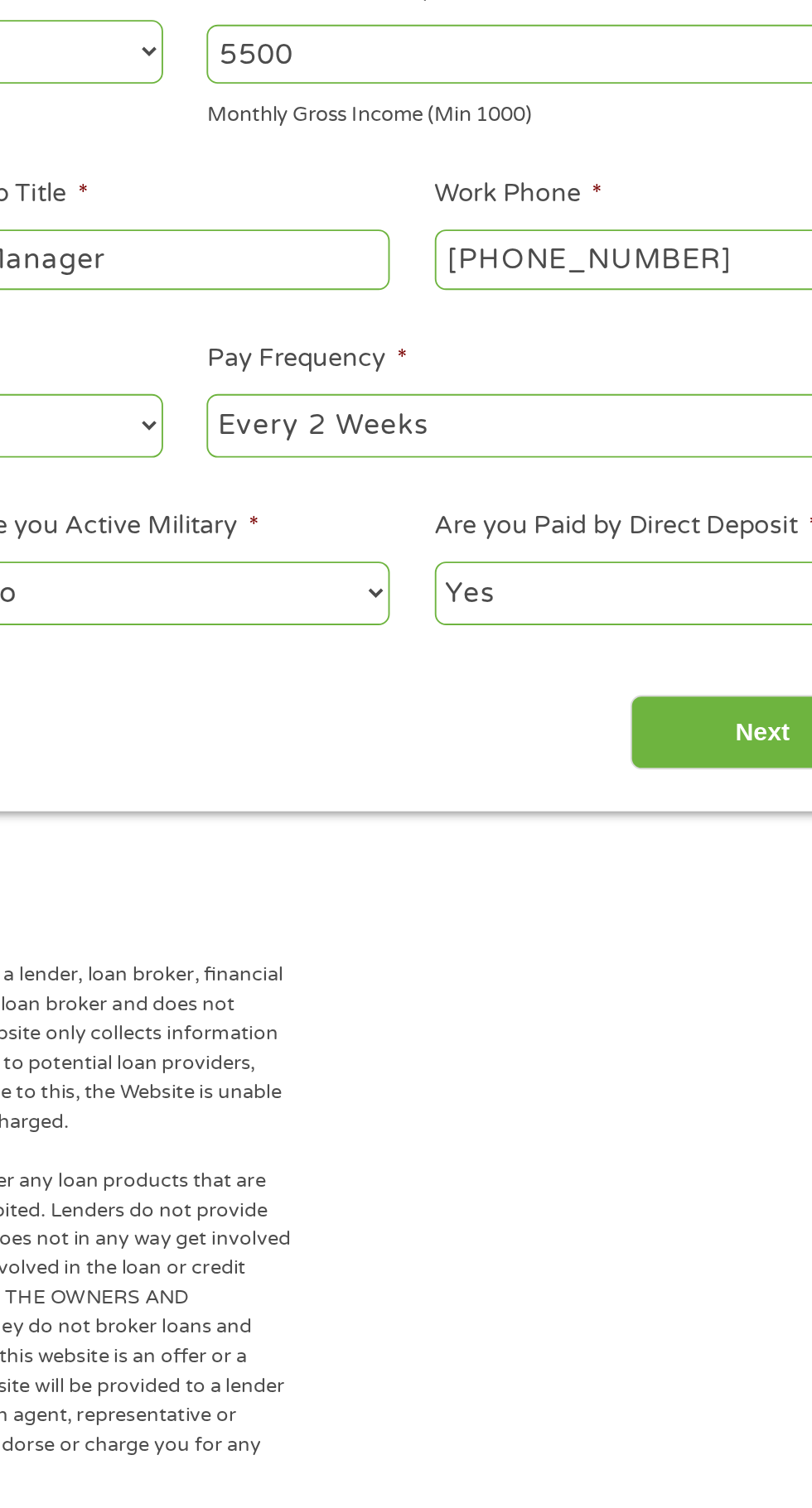
type input "Manager"
click at [705, 714] on input "Next" at bounding box center [715, 712] width 142 height 41
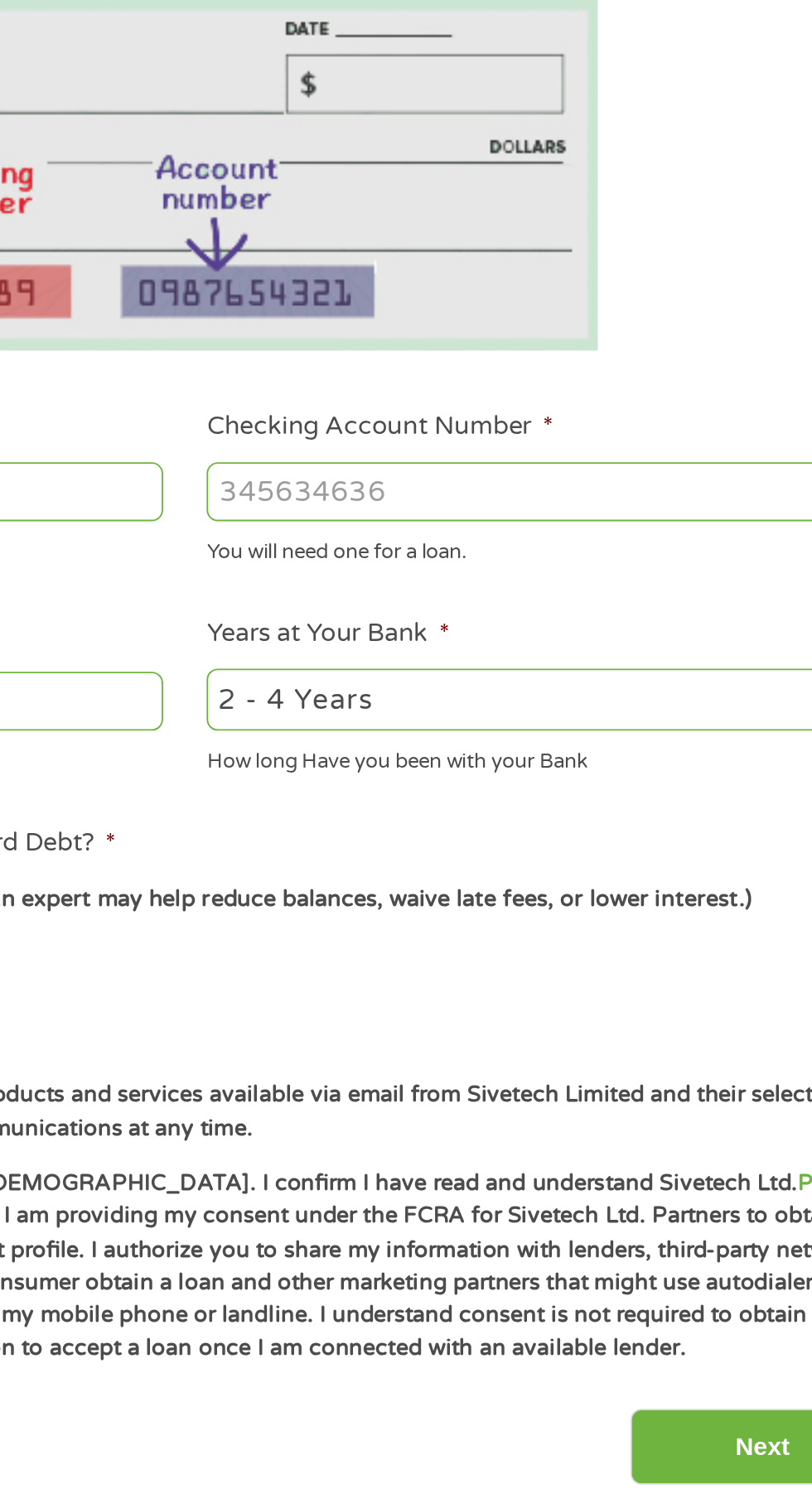
scroll to position [7, 7]
click at [597, 701] on select "2 - 4 Years 6 - 12 Months 1 - 2 Years Over 4 Years" at bounding box center [596, 696] width 355 height 34
click at [418, 679] on select "2 - 4 Years 6 - 12 Months 1 - 2 Years Over 4 Years" at bounding box center [596, 696] width 355 height 34
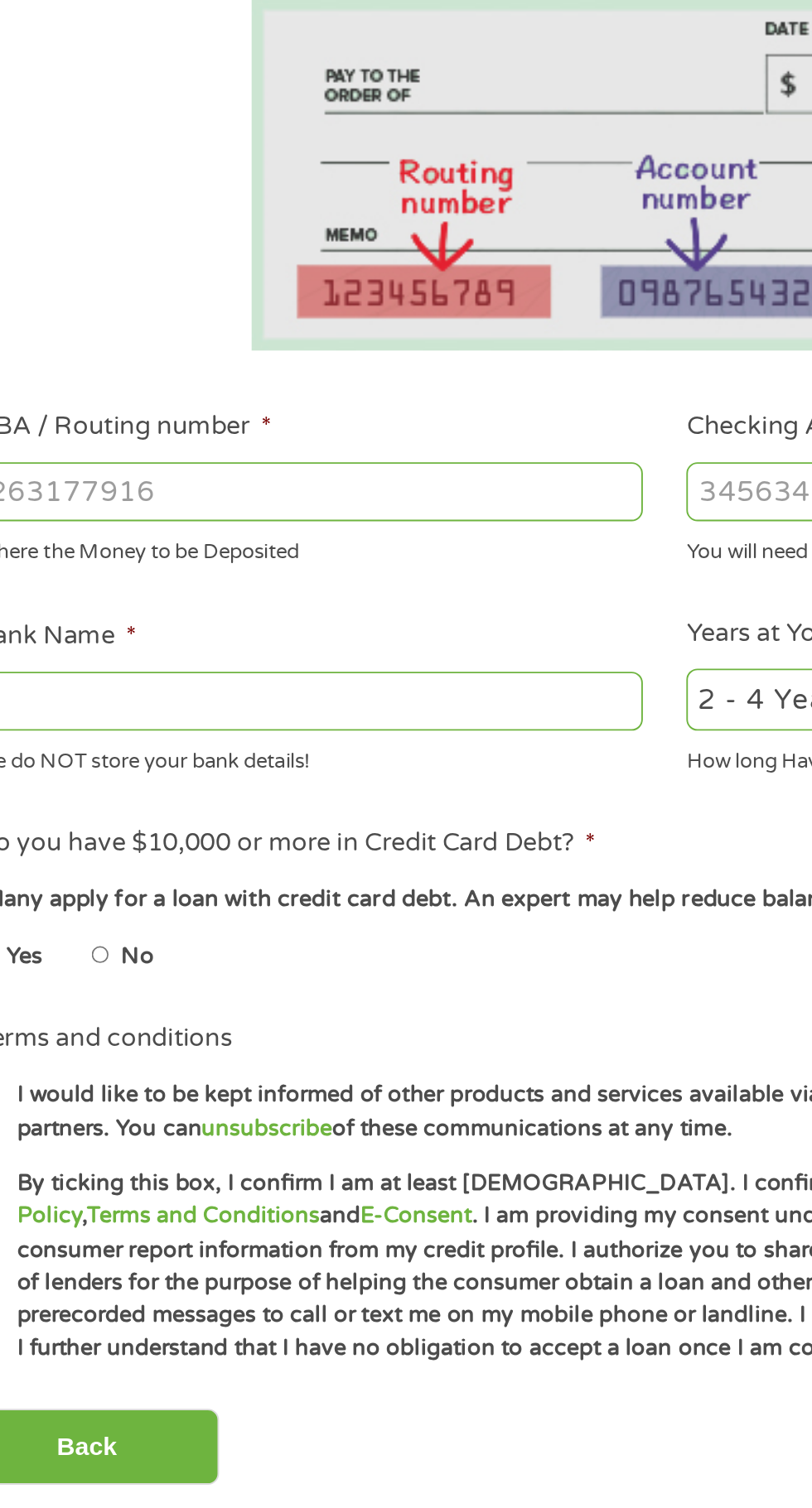
click at [130, 832] on label "No" at bounding box center [125, 832] width 17 height 18
click at [111, 832] on input "No" at bounding box center [105, 832] width 10 height 26
radio input "true"
paste input "031101279"
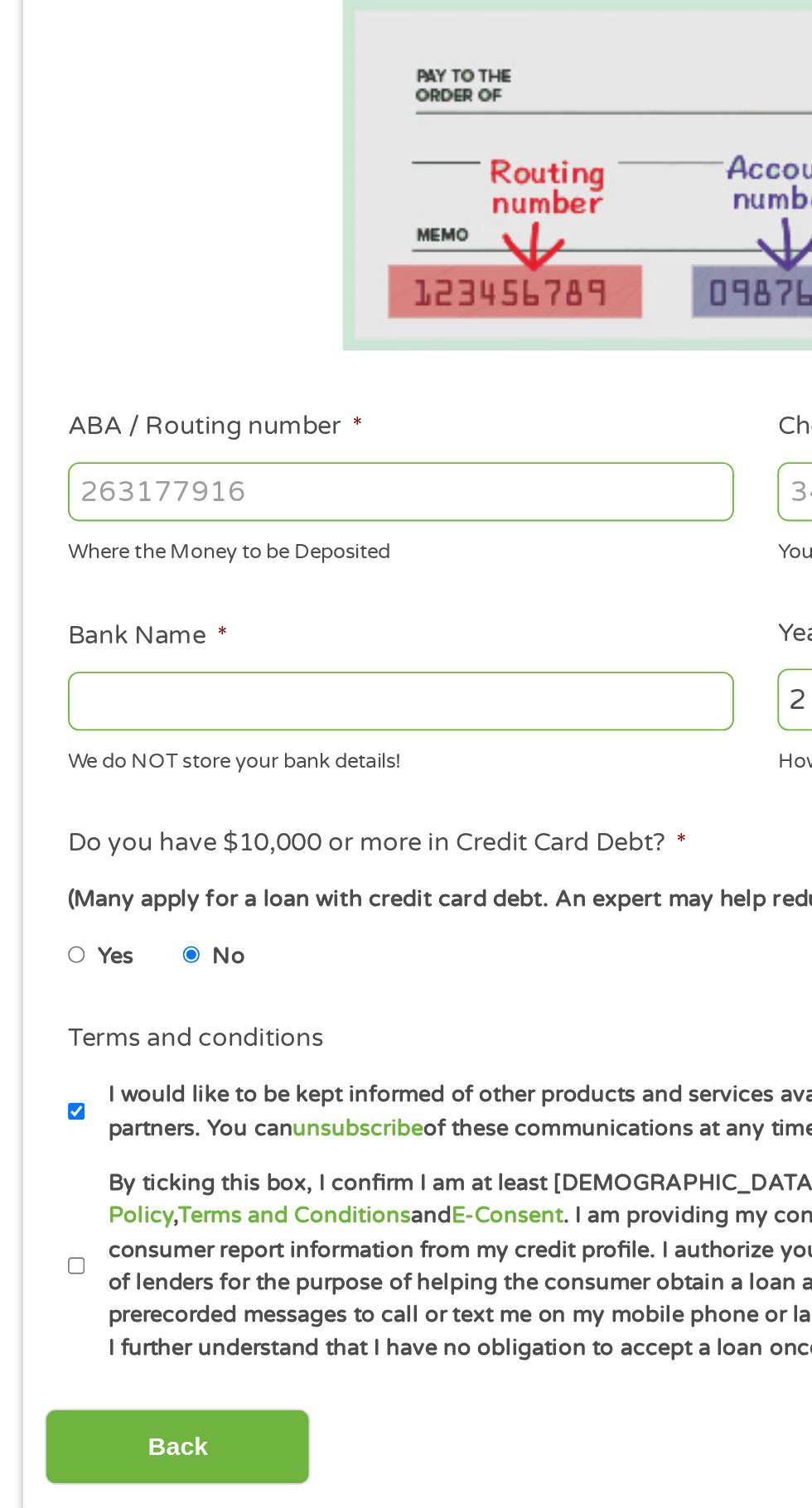
click at [246, 583] on input "ABA / Routing number *" at bounding box center [216, 583] width 355 height 31
type input "031101279"
type input "THE BANCORP BANK"
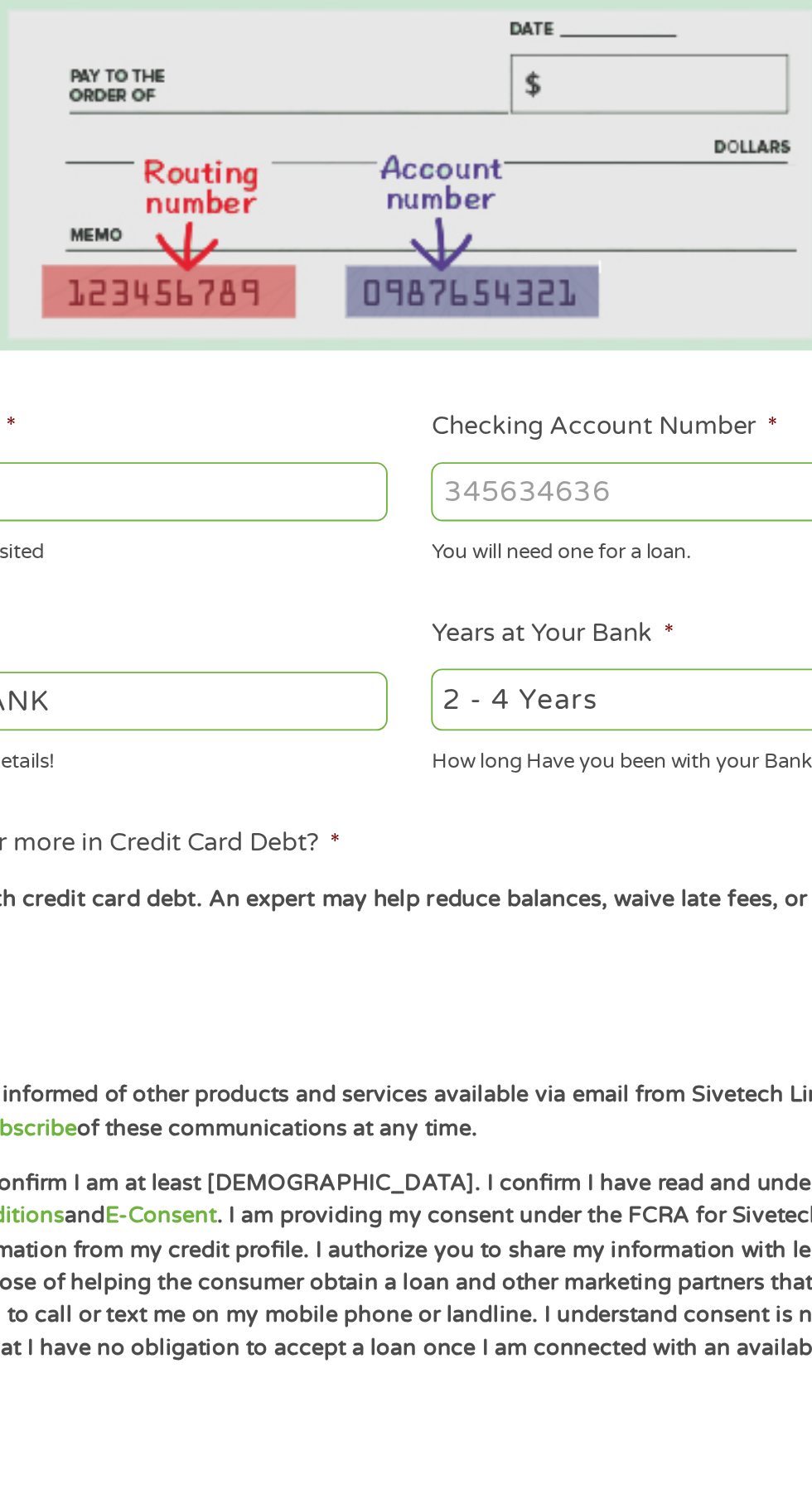
type input "031101279"
click at [545, 584] on input "Checking Account Number *" at bounding box center [596, 583] width 355 height 31
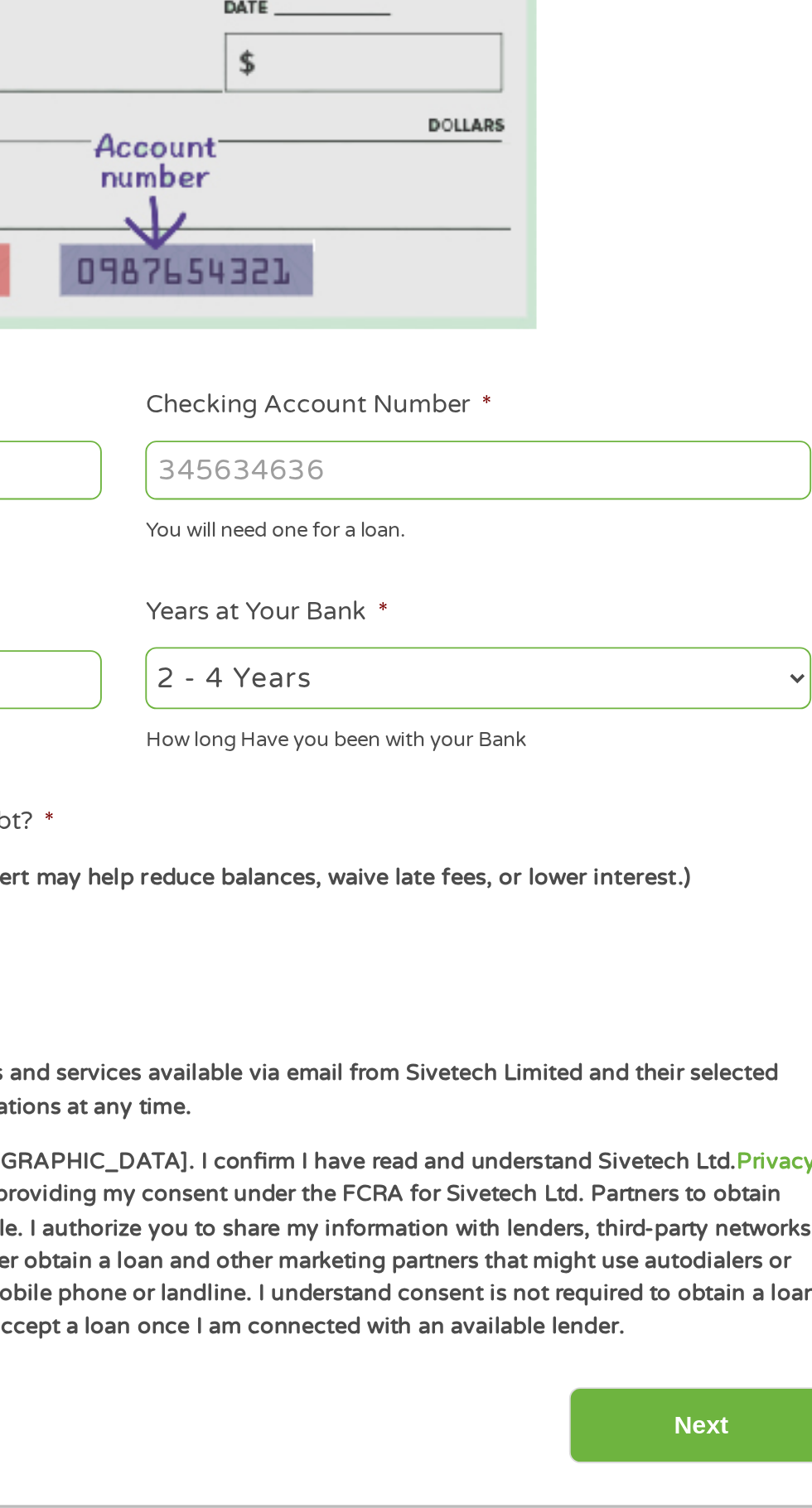
scroll to position [8, 0]
paste input "450948679648270"
click at [577, 588] on input "Checking Account Number *" at bounding box center [596, 583] width 355 height 31
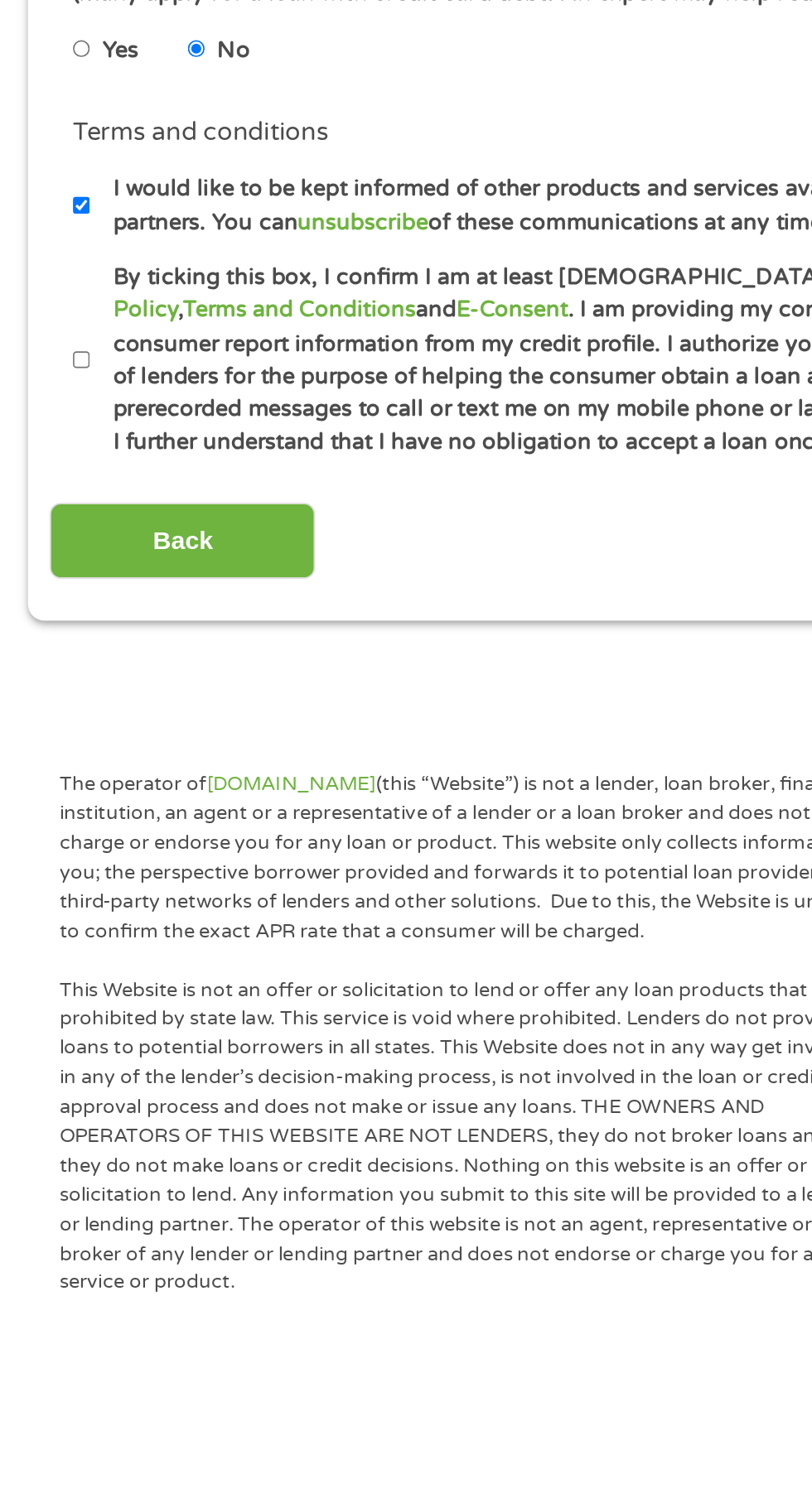
type input "450948679648270"
click at [42, 999] on input "By ticking this box, I confirm I am at least 18 years old. I confirm I have rea…" at bounding box center [43, 997] width 10 height 26
checkbox input "true"
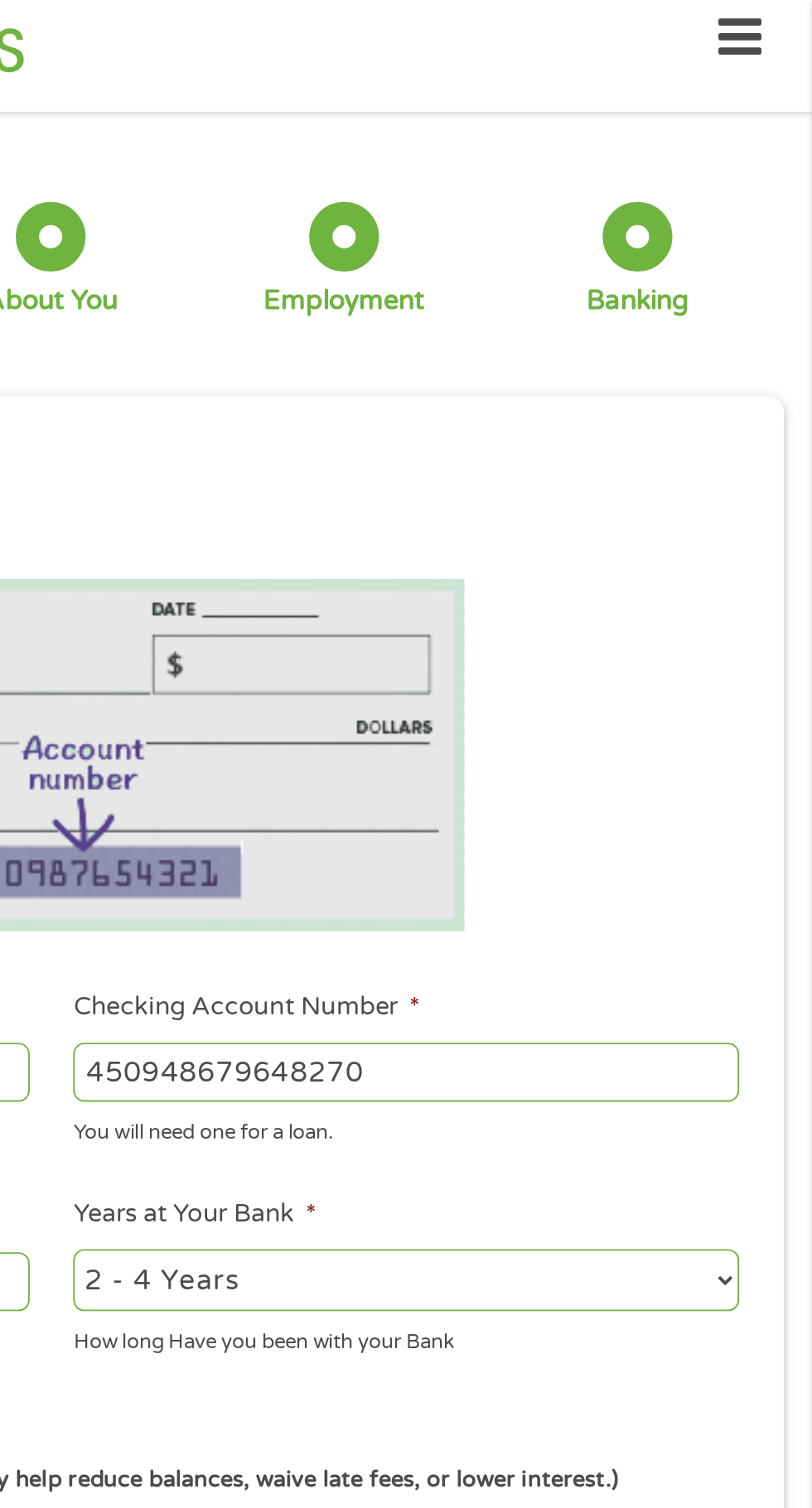
scroll to position [0, 0]
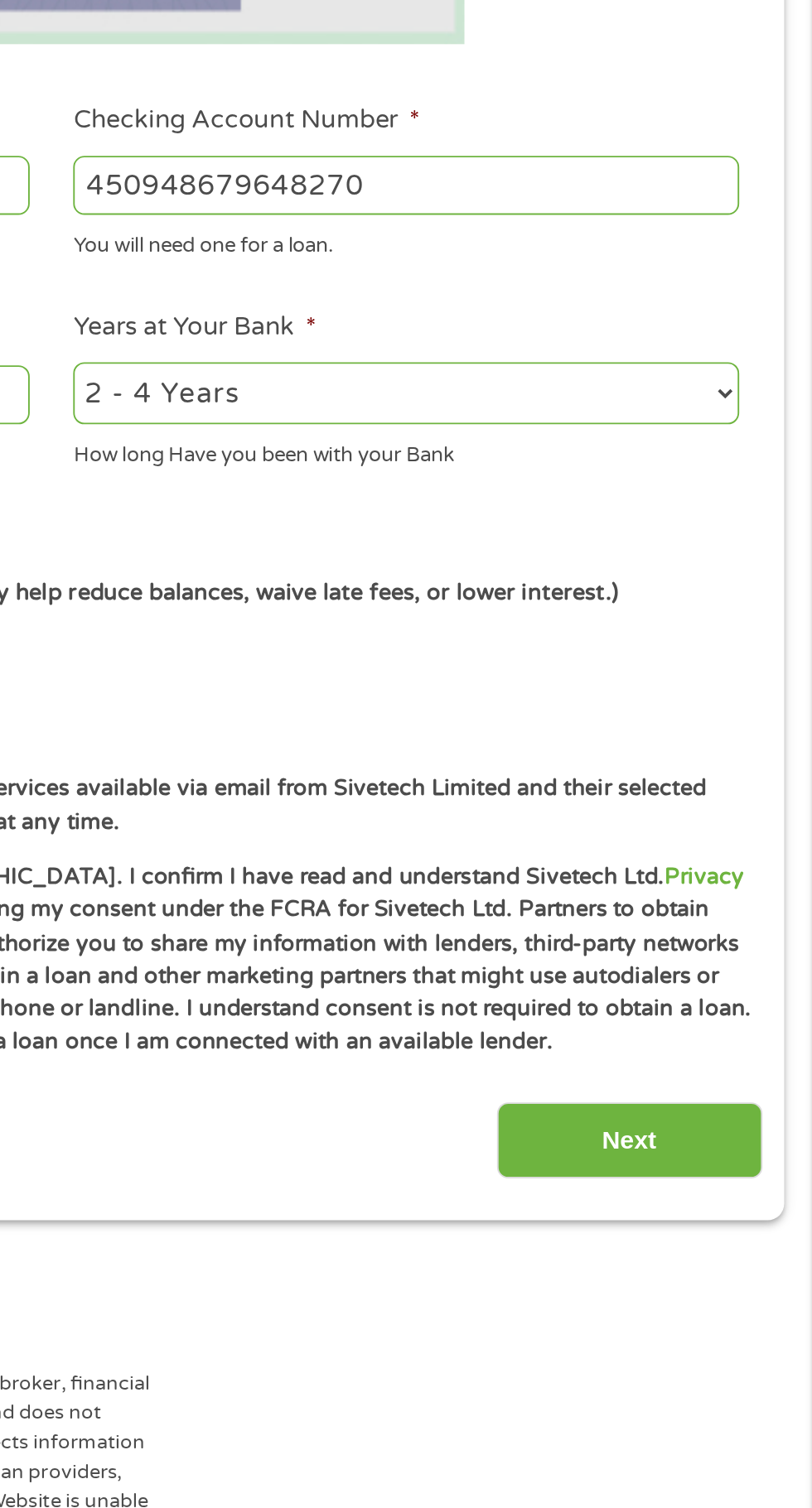
click at [751, 1118] on input "Next" at bounding box center [715, 1101] width 142 height 41
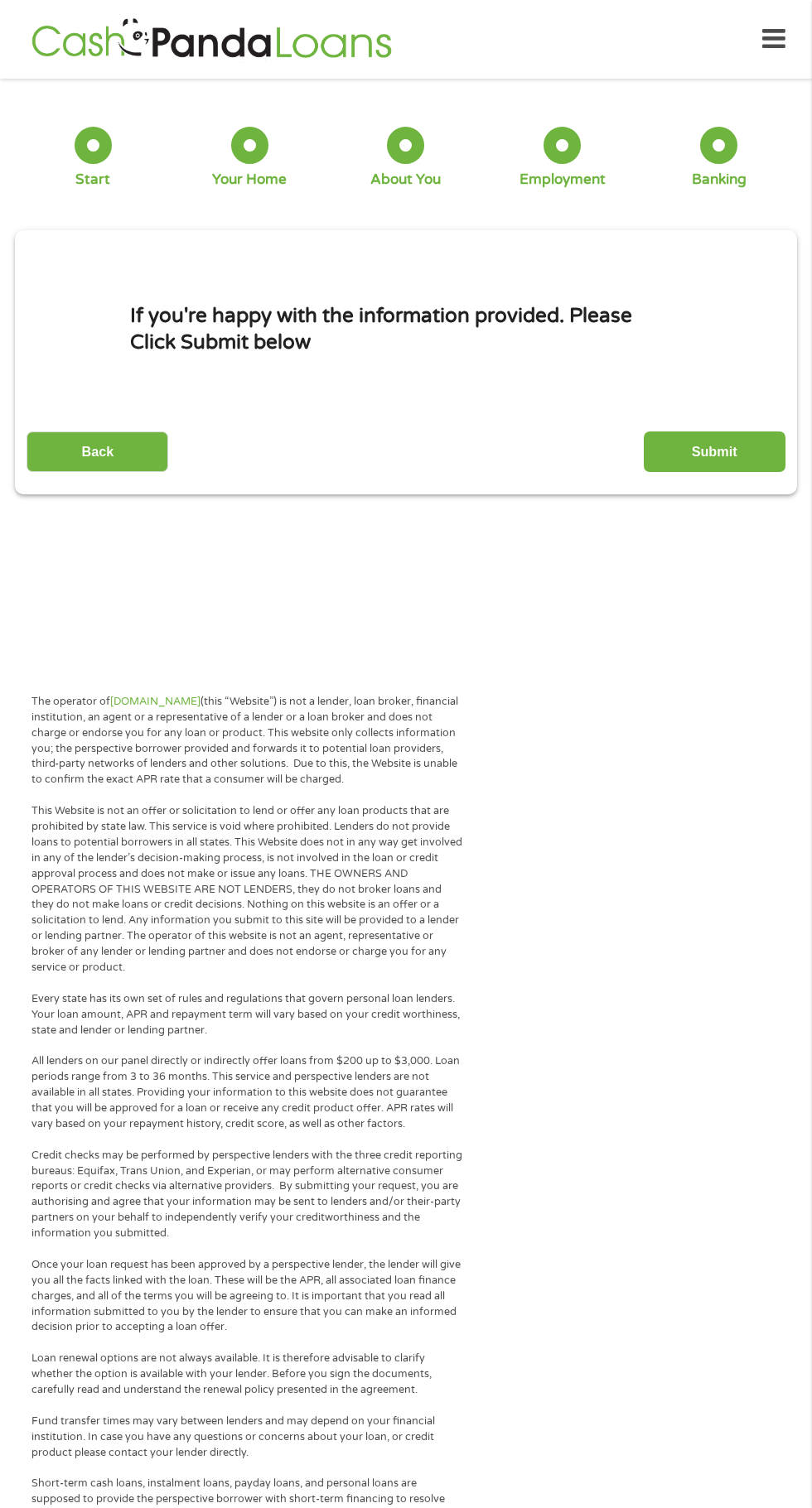
click at [769, 448] on input "Submit" at bounding box center [715, 451] width 142 height 41
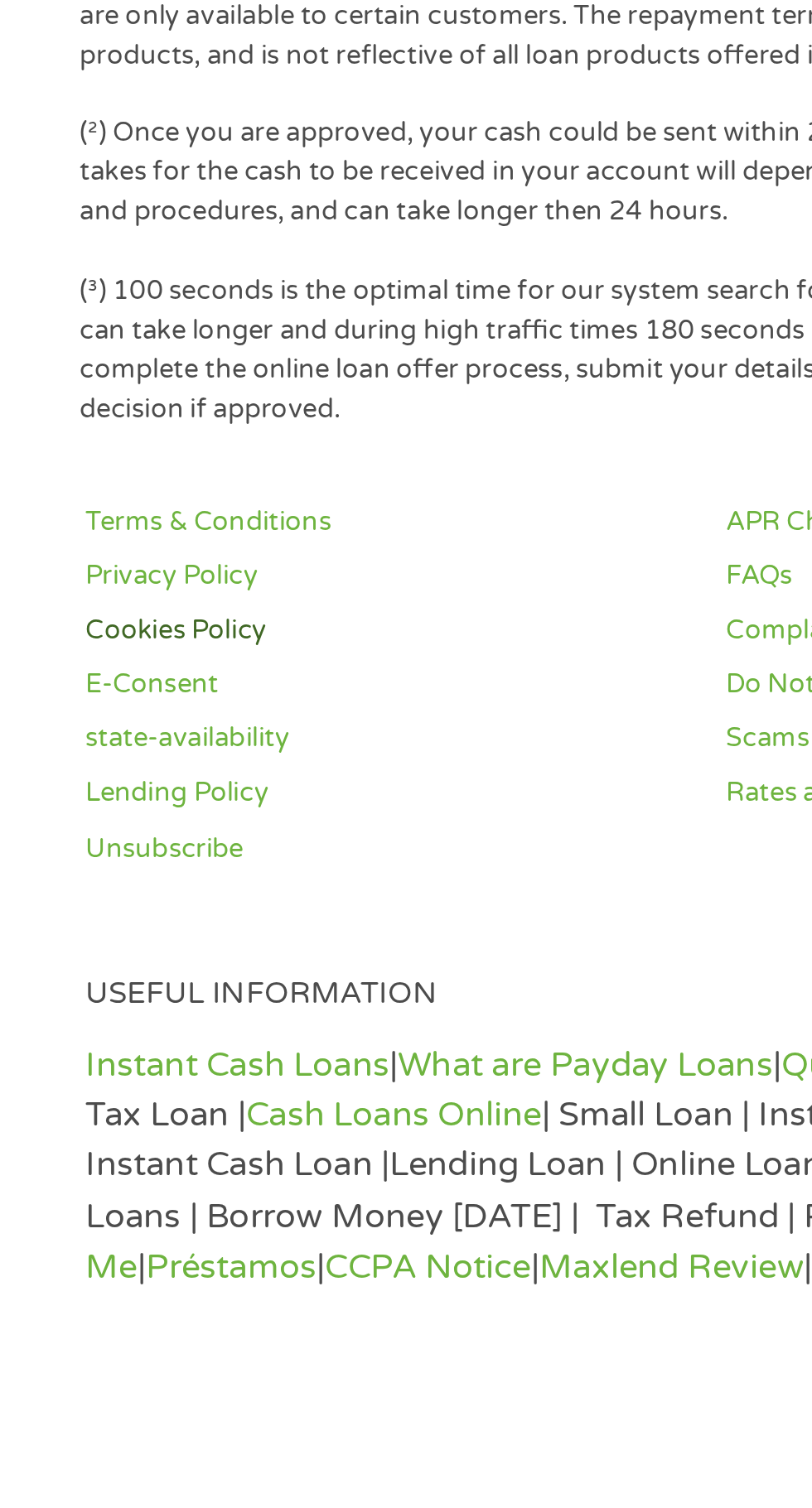
click at [96, 1204] on link "Cookies Policy" at bounding box center [151, 1203] width 234 height 16
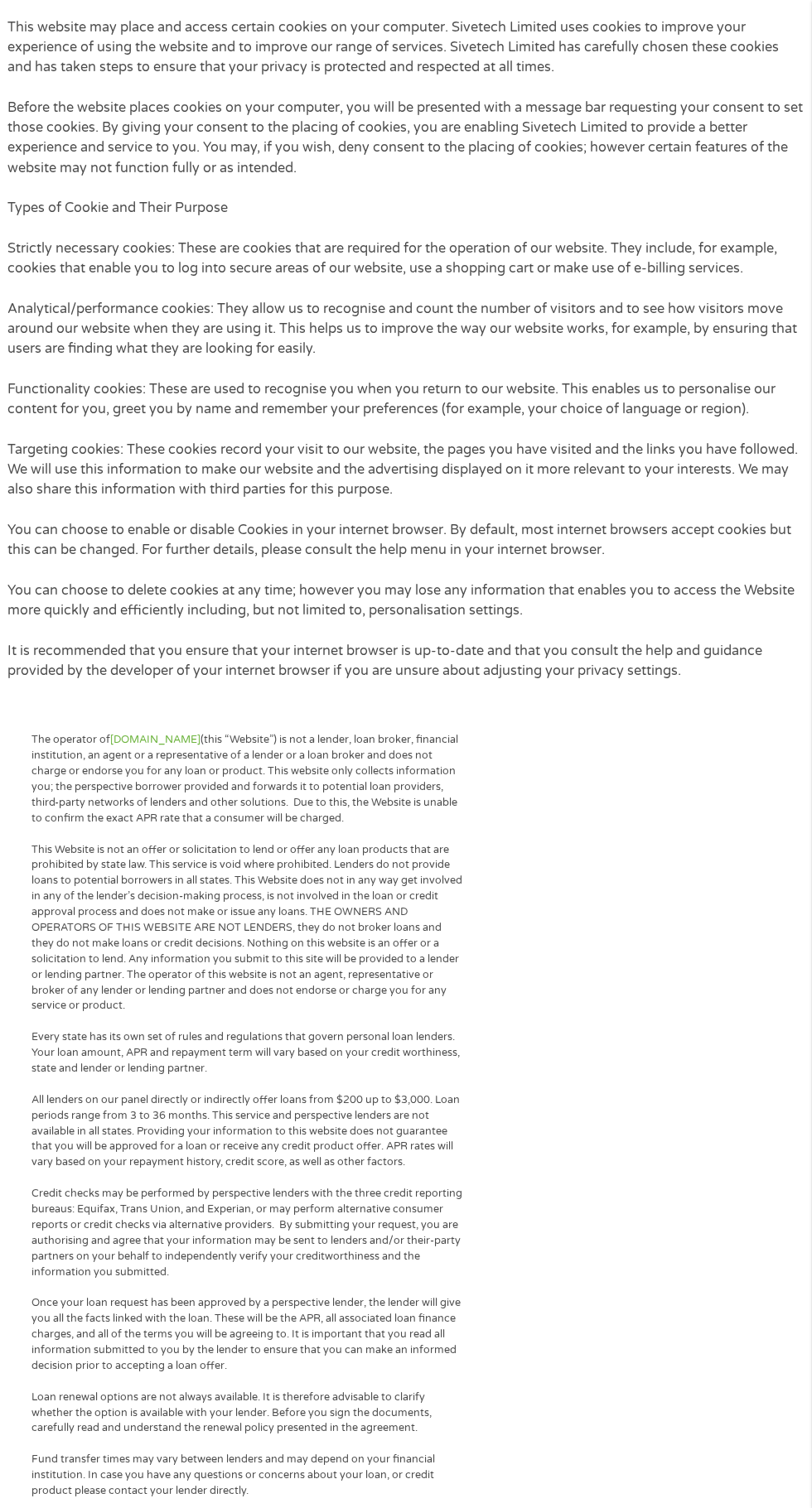
scroll to position [766, 0]
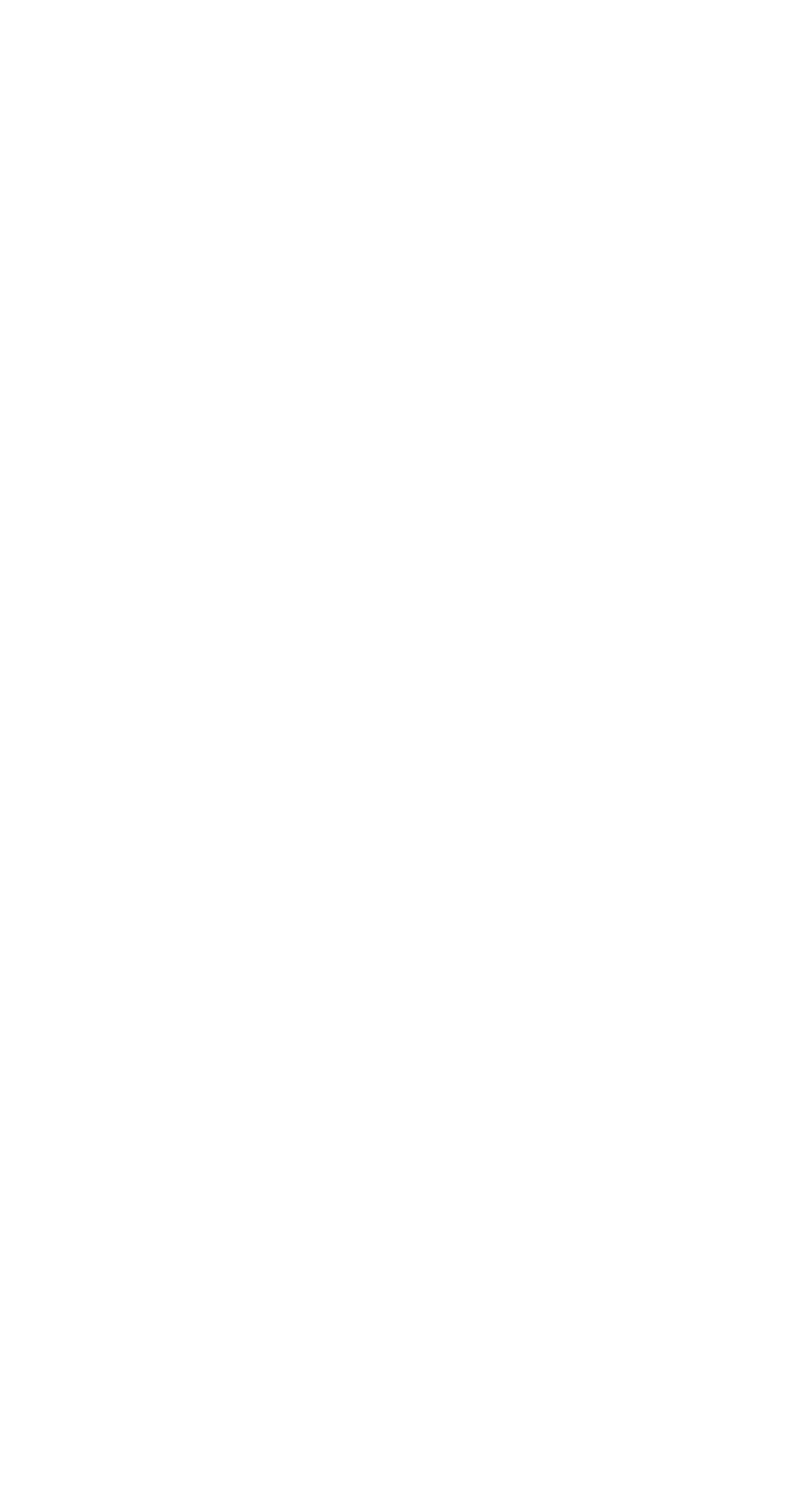
type input "EAIaIQobChMIqOywlZGJjwMV5Un_AR1hggq6EAAYAiAAEgLQ3PD_BwE"
